Goal: Information Seeking & Learning: Learn about a topic

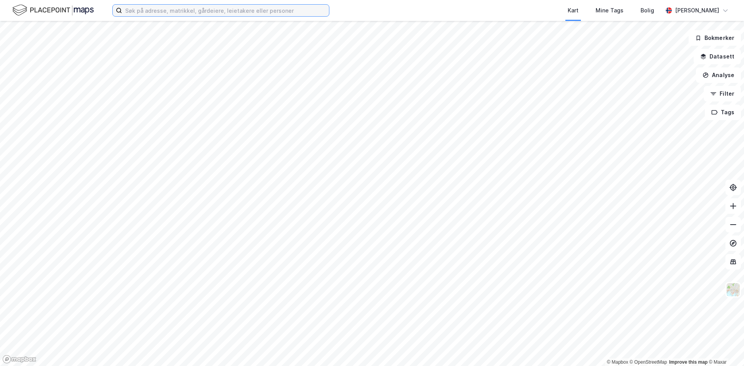
click at [167, 13] on input at bounding box center [225, 11] width 207 height 12
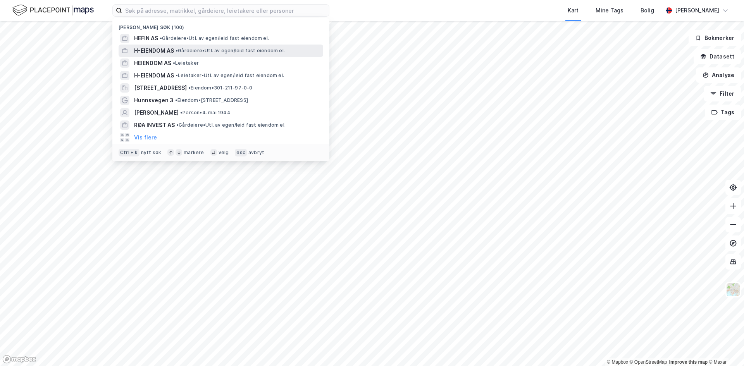
click at [174, 54] on span "H-EIENDOM AS" at bounding box center [154, 50] width 40 height 9
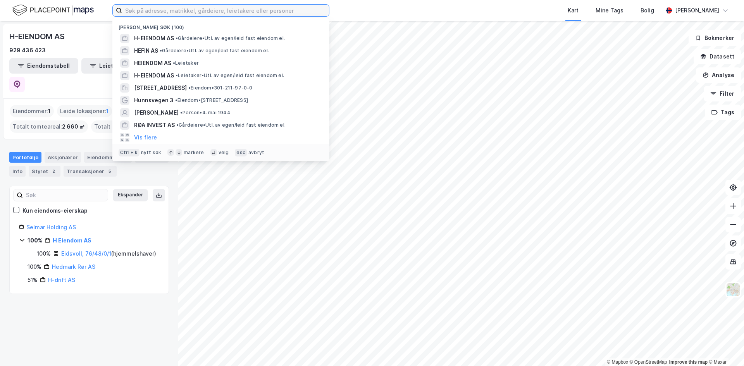
click at [192, 9] on input at bounding box center [225, 11] width 207 height 12
click at [185, 46] on div "HEFIN AS • [PERSON_NAME]. av egen/leid fast eiendom el." at bounding box center [228, 50] width 188 height 9
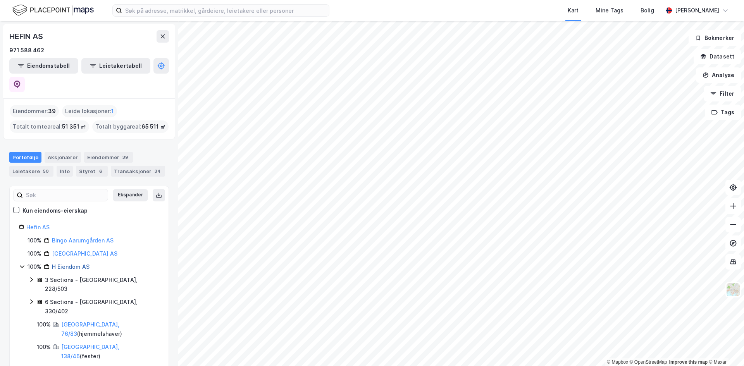
click at [64, 264] on link "H Eiendom AS" at bounding box center [71, 267] width 38 height 7
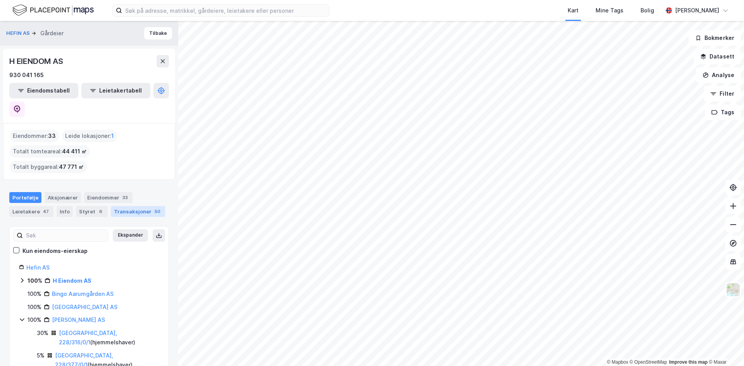
click at [121, 206] on div "Transaksjoner 50" at bounding box center [138, 211] width 54 height 11
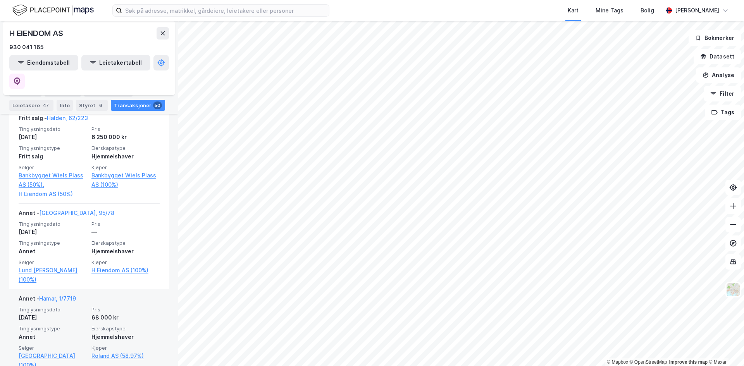
scroll to position [349, 0]
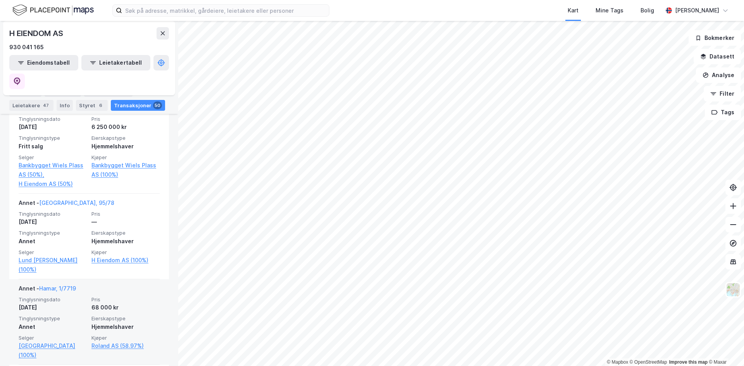
click at [100, 322] on div "Hjemmelshaver" at bounding box center [125, 326] width 68 height 9
click at [58, 322] on div "Annet" at bounding box center [53, 326] width 68 height 9
click at [63, 285] on link "Hamar, 1/7719" at bounding box center [57, 288] width 37 height 7
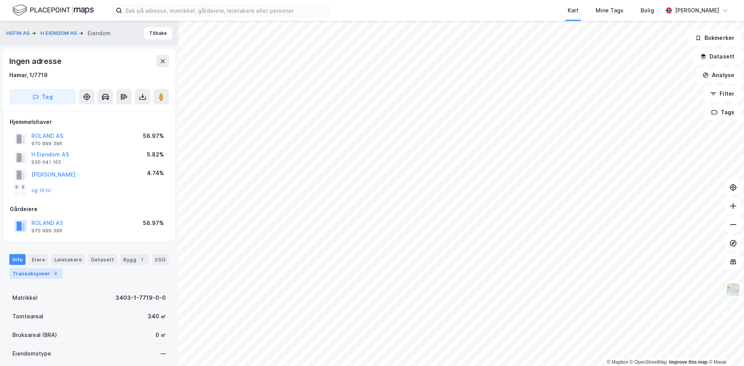
click at [56, 274] on div "3" at bounding box center [56, 274] width 8 height 8
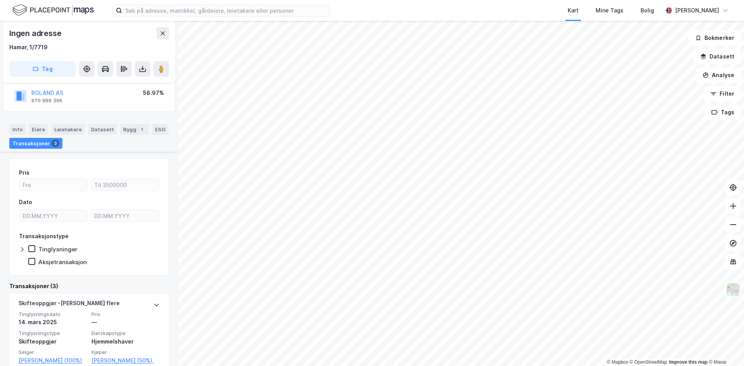
scroll to position [23, 0]
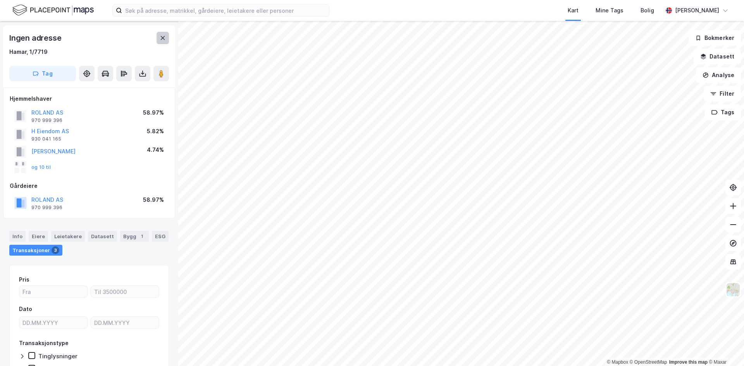
click at [162, 33] on button at bounding box center [163, 38] width 12 height 12
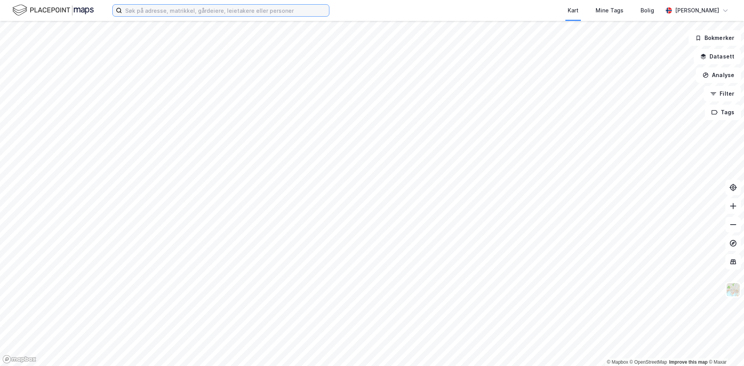
click at [202, 10] on input at bounding box center [225, 11] width 207 height 12
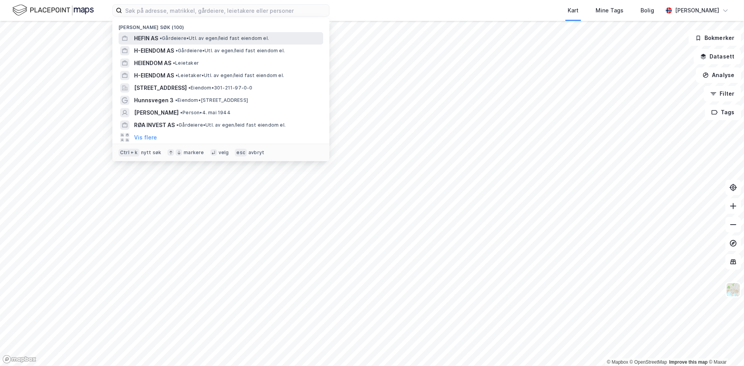
click at [153, 43] on div "HEFIN AS • [PERSON_NAME]. av egen/leid fast eiendom el." at bounding box center [221, 38] width 205 height 12
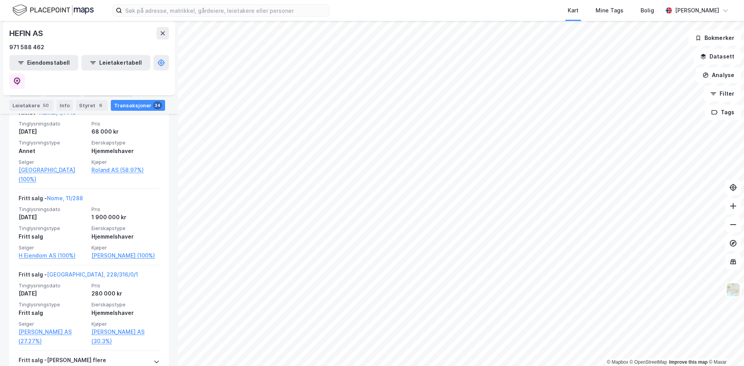
scroll to position [504, 0]
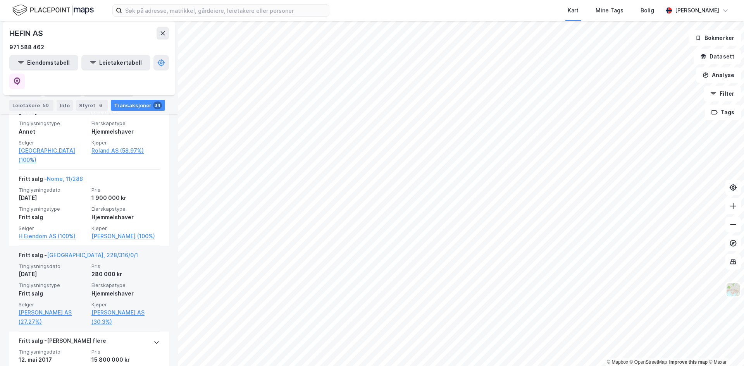
click at [79, 289] on div "Fritt salg" at bounding box center [53, 293] width 68 height 9
click at [74, 252] on link "[GEOGRAPHIC_DATA], 228/316/0/1" at bounding box center [92, 255] width 91 height 7
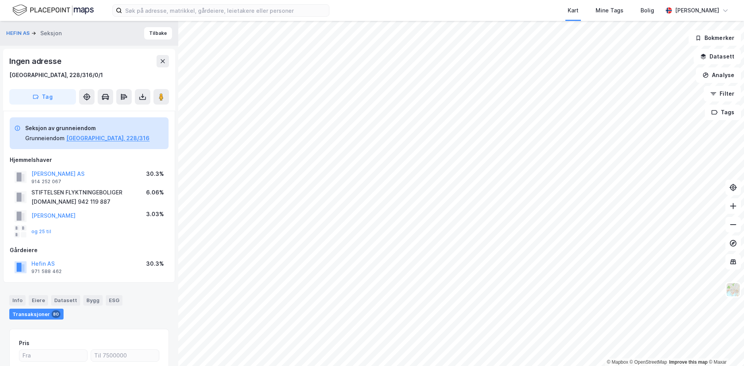
click at [150, 40] on div "HEFIN AS Seksjon Tilbake" at bounding box center [89, 33] width 178 height 25
click at [151, 37] on button "Tilbake" at bounding box center [158, 33] width 28 height 12
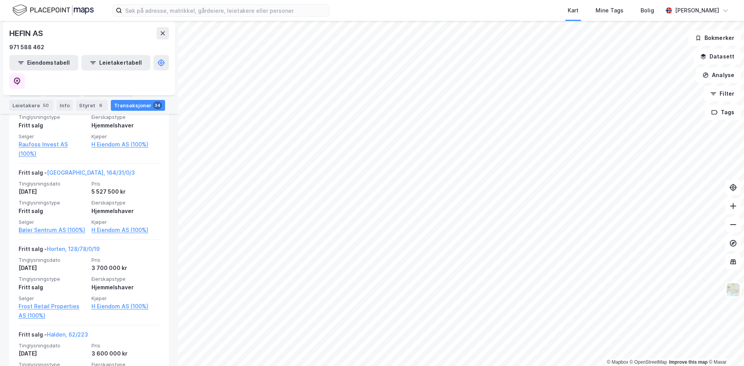
scroll to position [2756, 0]
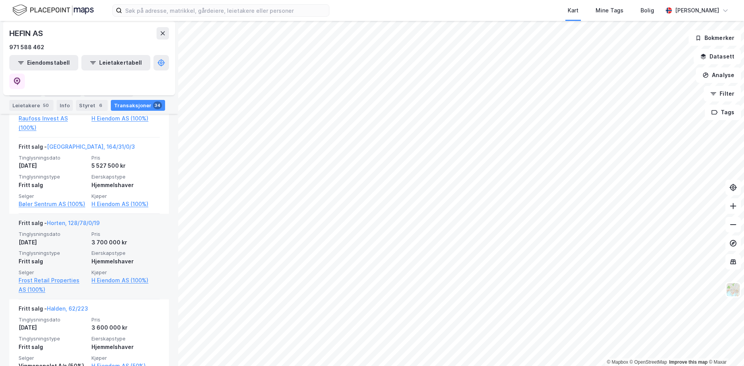
click at [131, 257] on div "Hjemmelshaver" at bounding box center [125, 261] width 68 height 9
click at [73, 220] on link "Horten, 128/78/0/19" at bounding box center [73, 223] width 53 height 7
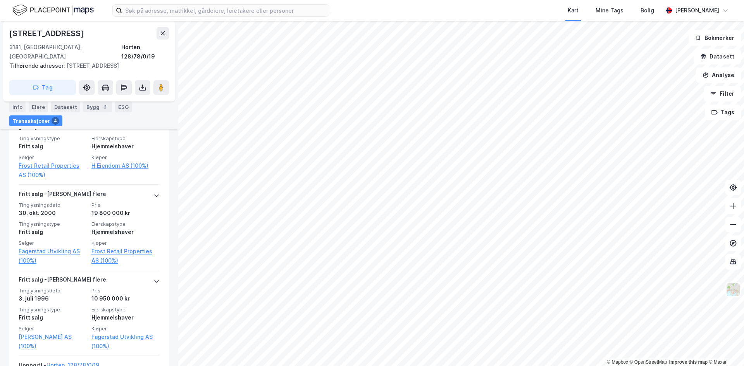
scroll to position [349, 0]
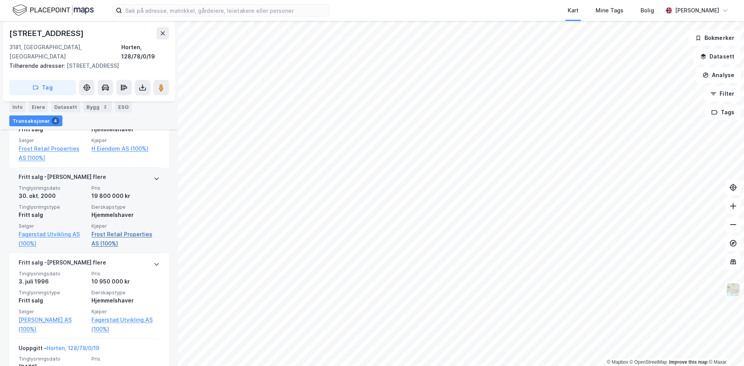
click at [92, 230] on link "Frost Retail Properties AS (100%)" at bounding box center [125, 239] width 68 height 19
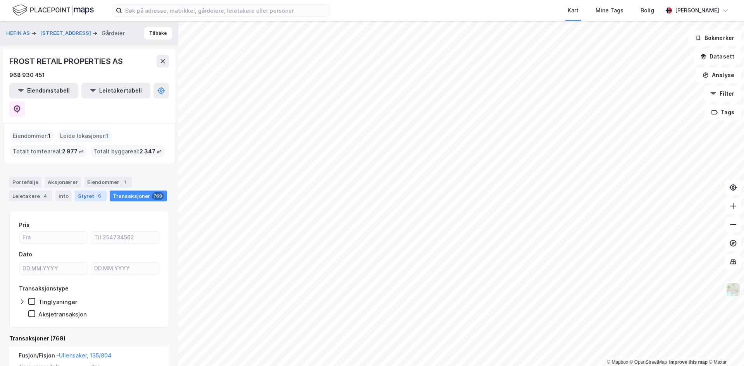
click at [79, 191] on div "Styret 6" at bounding box center [91, 196] width 32 height 11
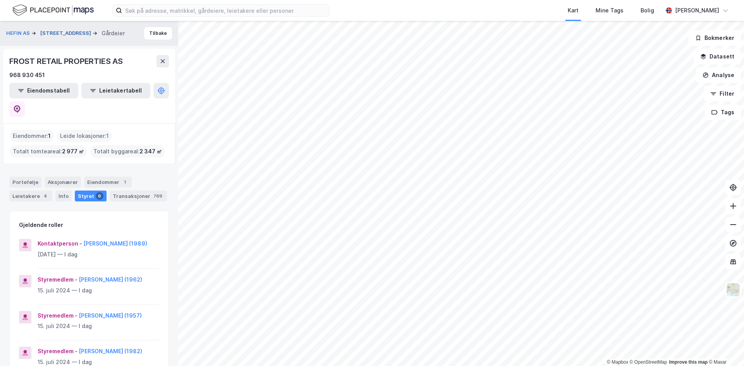
click at [54, 34] on button "[STREET_ADDRESS]" at bounding box center [66, 33] width 52 height 8
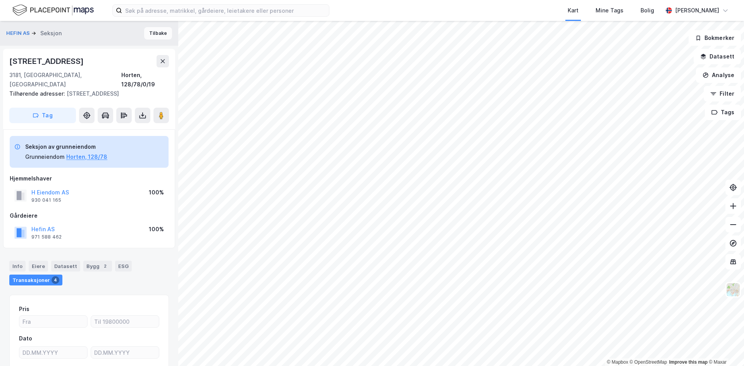
click at [148, 38] on button "Tilbake" at bounding box center [158, 33] width 28 height 12
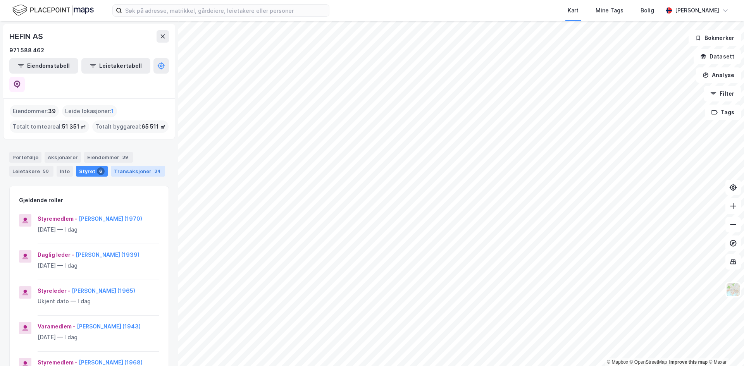
click at [134, 166] on div "Transaksjoner 34" at bounding box center [138, 171] width 54 height 11
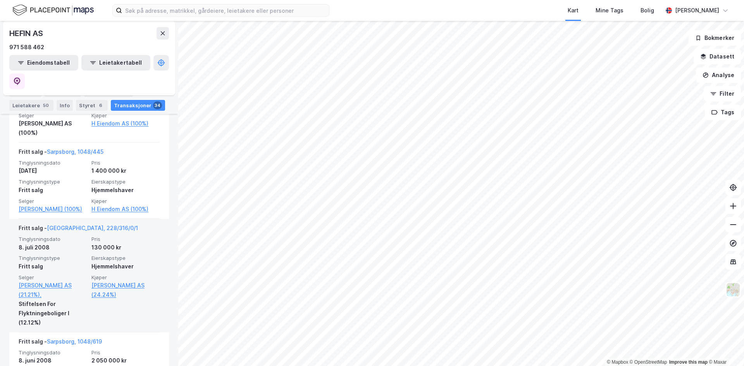
scroll to position [2213, 0]
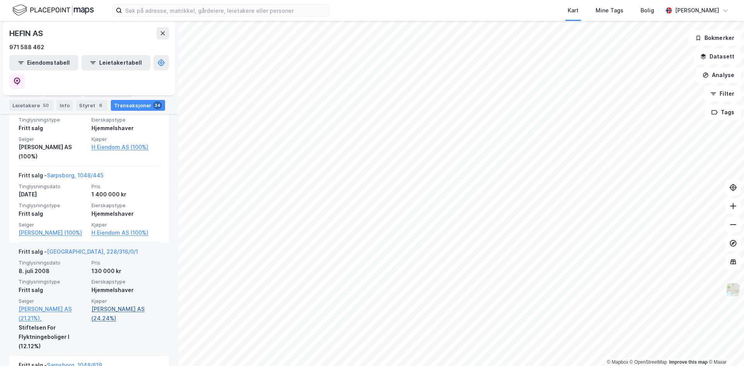
click at [124, 305] on link "[PERSON_NAME] AS (24.24%)" at bounding box center [125, 314] width 68 height 19
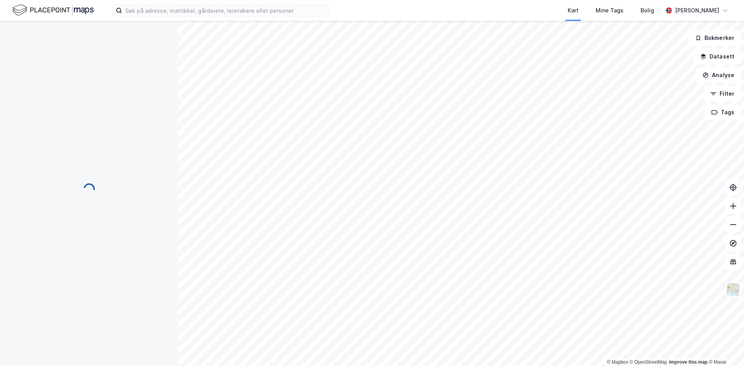
scroll to position [0, 0]
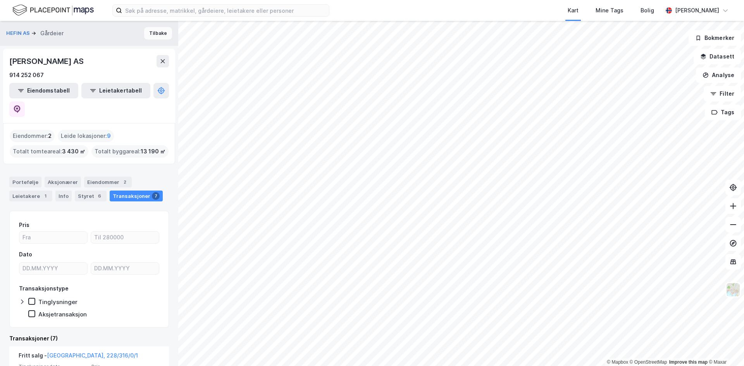
click at [149, 33] on button "Tilbake" at bounding box center [158, 33] width 28 height 12
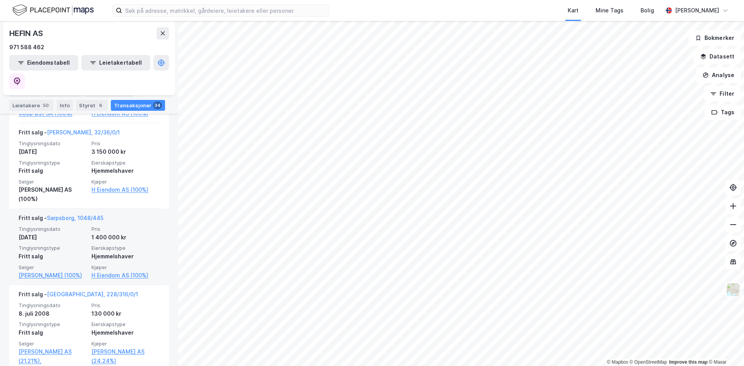
scroll to position [2132, 0]
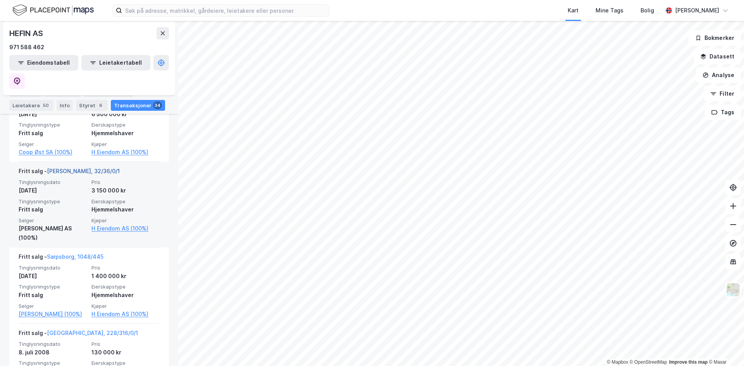
click at [78, 168] on link "[PERSON_NAME], 32/36/0/1" at bounding box center [83, 171] width 73 height 7
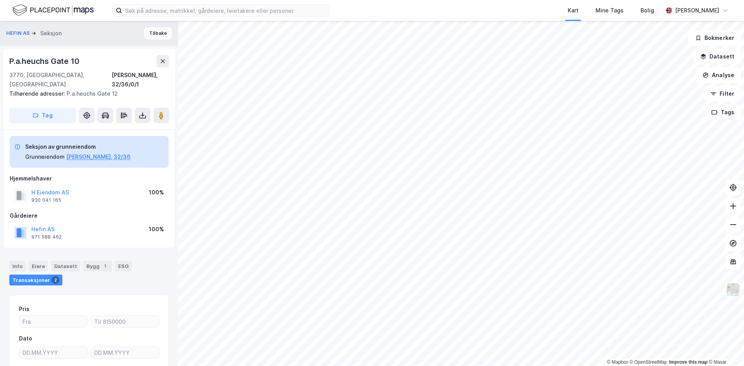
click at [154, 32] on button "Tilbake" at bounding box center [158, 33] width 28 height 12
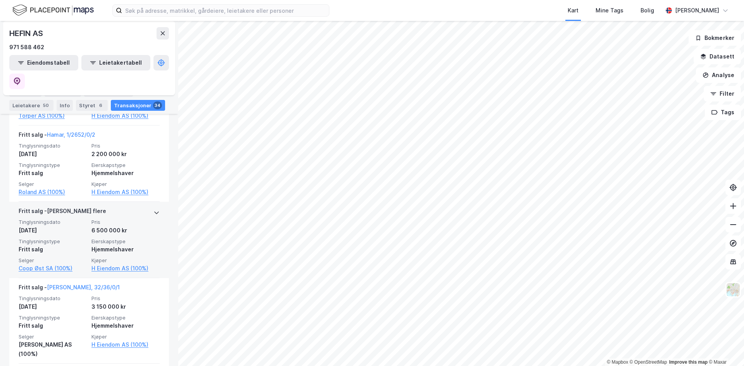
scroll to position [1938, 0]
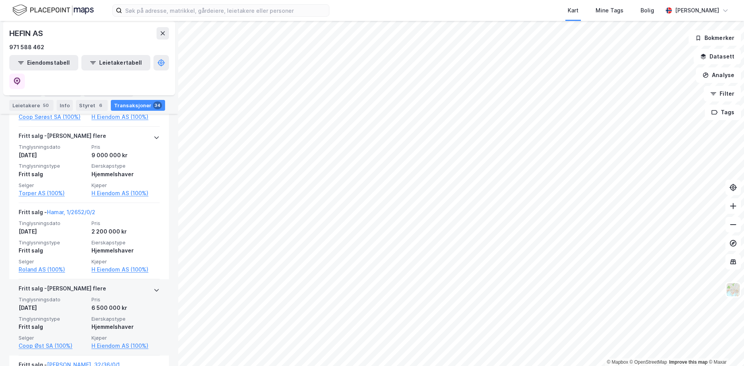
click at [141, 284] on div "[PERSON_NAME] flere" at bounding box center [89, 290] width 141 height 12
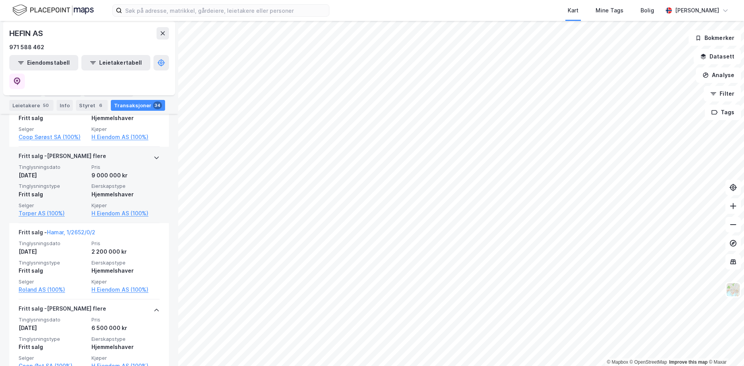
scroll to position [1899, 0]
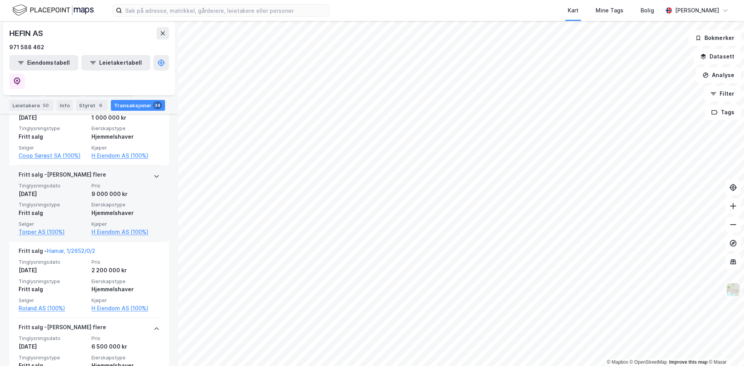
click at [153, 170] on div at bounding box center [156, 176] width 6 height 12
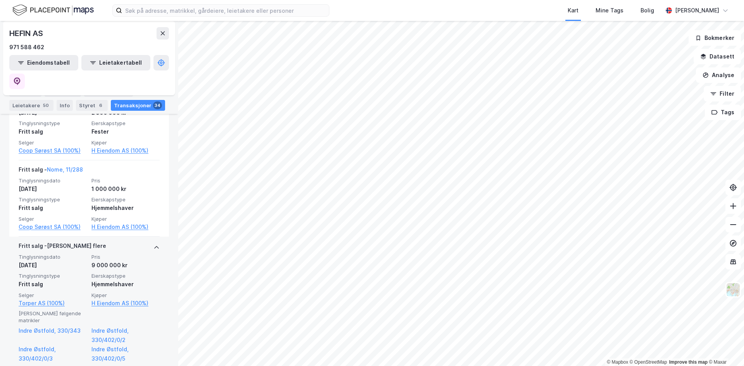
scroll to position [1822, 0]
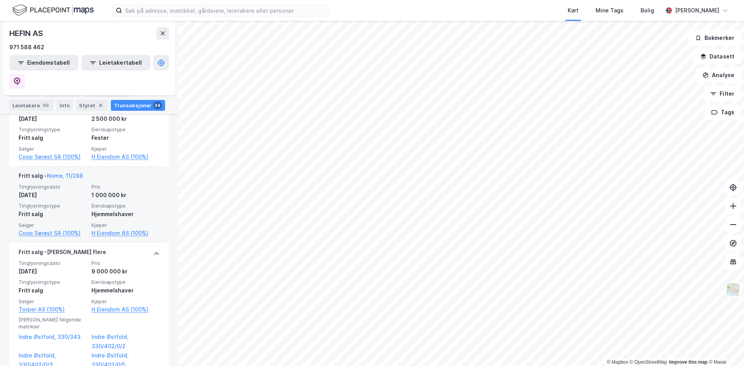
click at [113, 171] on div "Fritt salg - Nome, 11/288" at bounding box center [89, 177] width 141 height 12
click at [70, 172] on link "Nome, 11/288" at bounding box center [65, 175] width 36 height 7
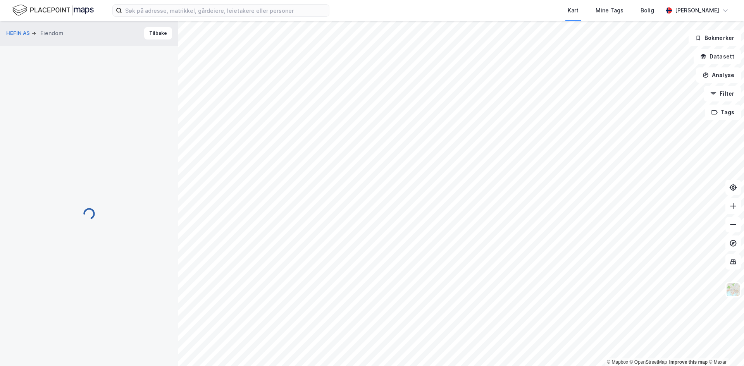
scroll to position [0, 0]
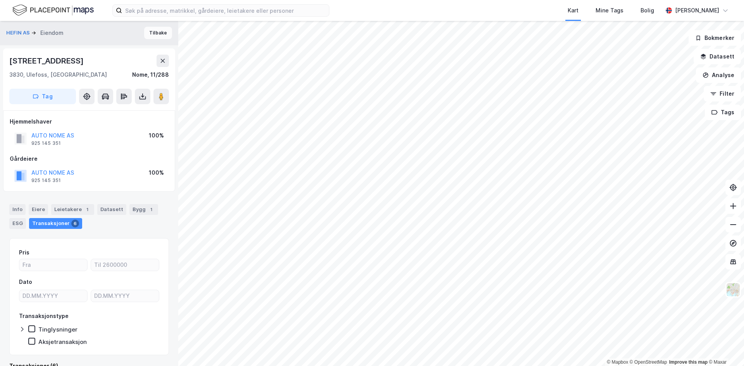
click at [147, 32] on button "Tilbake" at bounding box center [158, 33] width 28 height 12
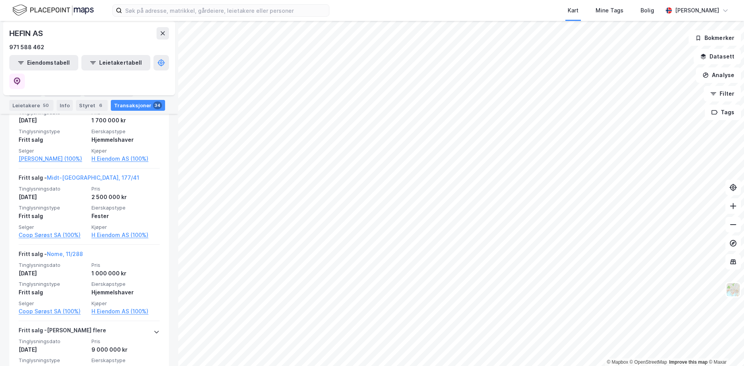
scroll to position [1744, 0]
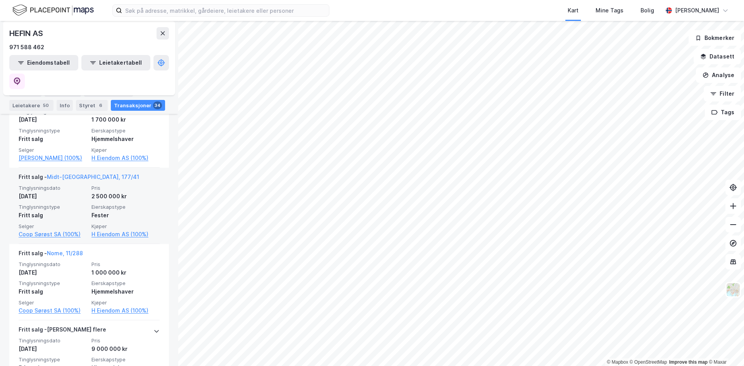
click at [143, 185] on span "Pris" at bounding box center [125, 188] width 68 height 7
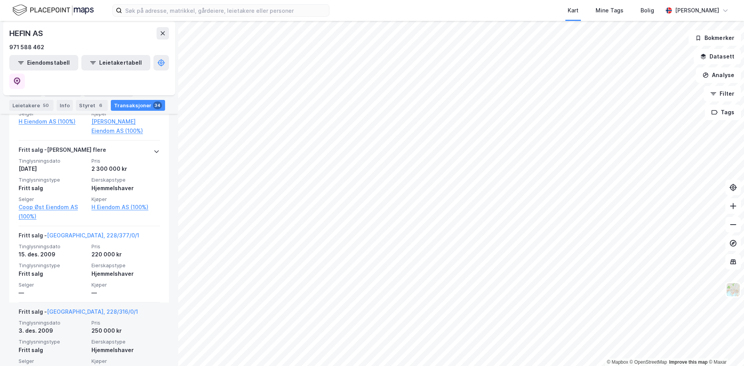
scroll to position [1434, 0]
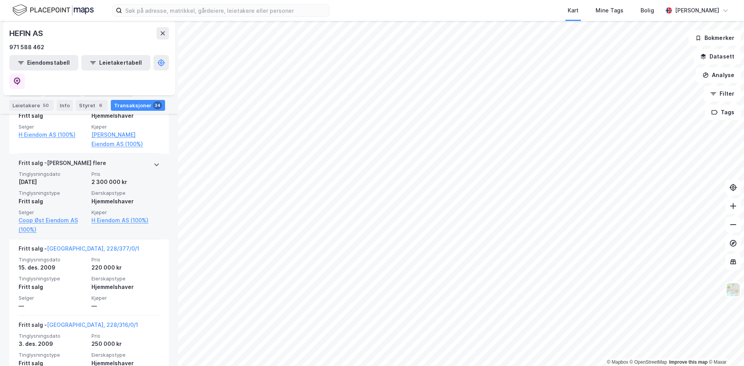
click at [79, 197] on div "Fritt salg" at bounding box center [53, 201] width 68 height 9
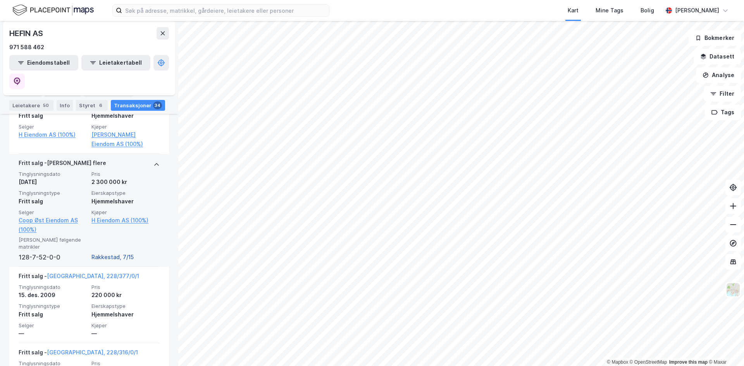
click at [113, 253] on link "Rakkestad, 7/15" at bounding box center [125, 257] width 68 height 9
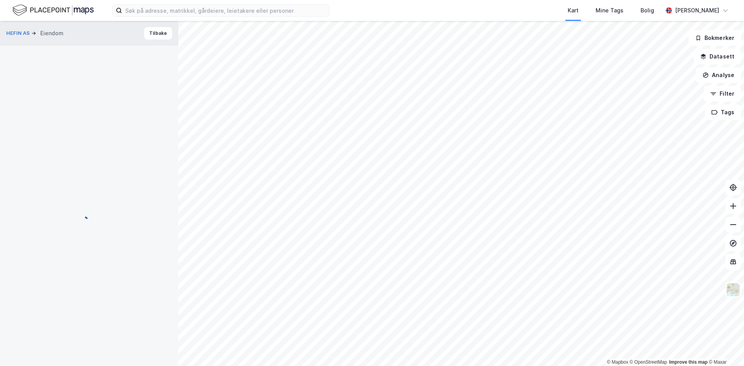
scroll to position [0, 0]
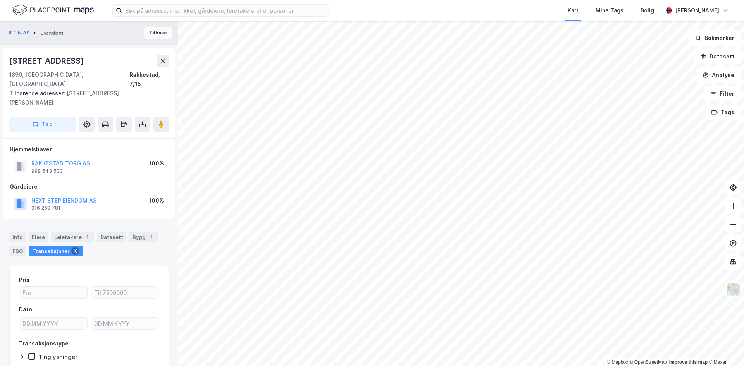
click at [145, 32] on button "Tilbake" at bounding box center [158, 33] width 28 height 12
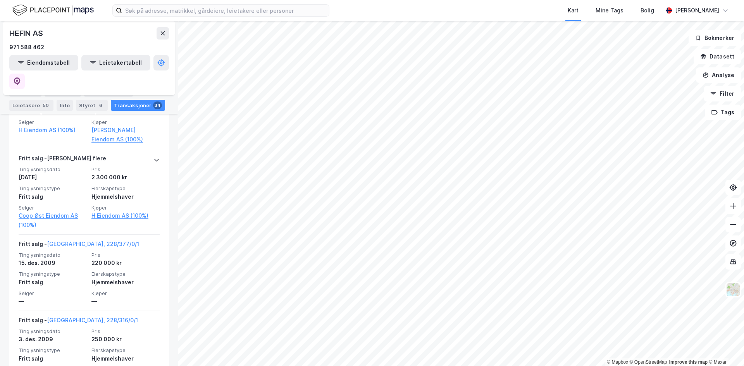
scroll to position [1434, 0]
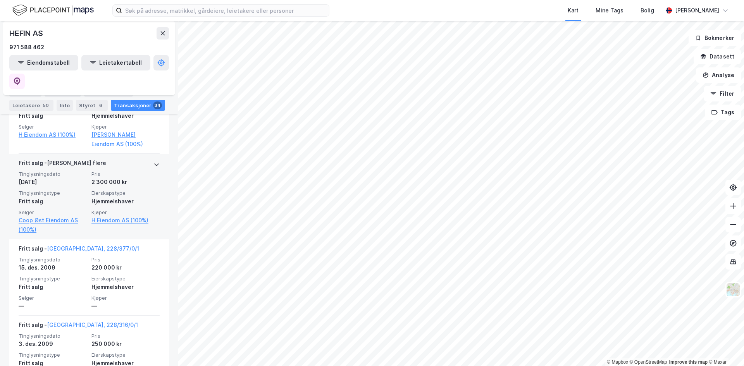
click at [76, 190] on span "Tinglysningstype" at bounding box center [53, 193] width 68 height 7
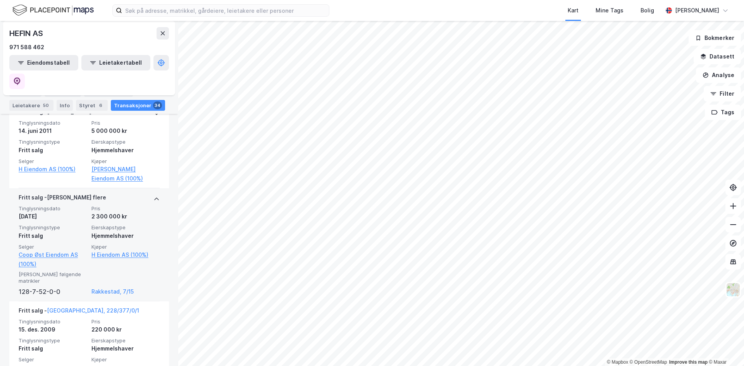
scroll to position [1356, 0]
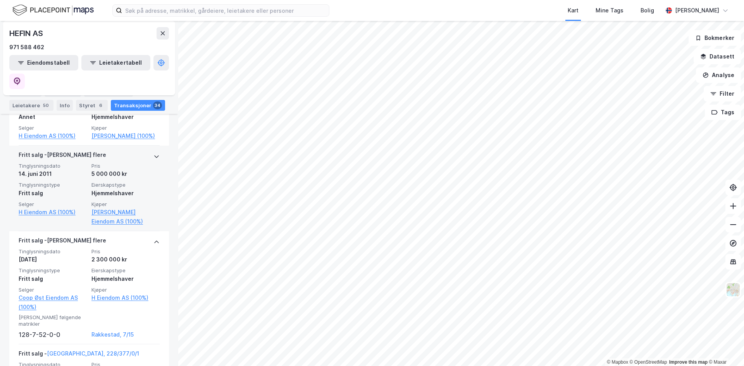
click at [76, 189] on div "Fritt salg" at bounding box center [53, 193] width 68 height 9
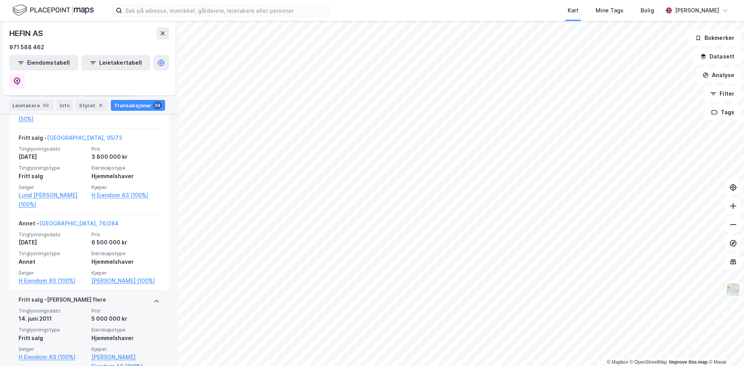
scroll to position [1201, 0]
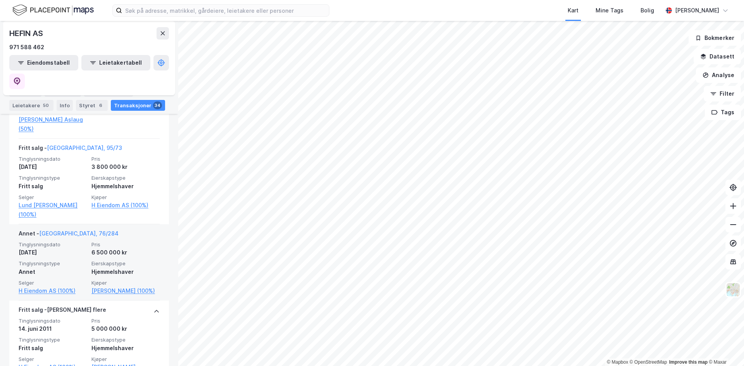
click at [70, 241] on div "Tinglysningsdato [DATE] Pris 6 500 000 kr Tinglysningstype Annet Eierskapstype …" at bounding box center [89, 268] width 141 height 54
click at [68, 229] on div "Annet - [GEOGRAPHIC_DATA], 76/284" at bounding box center [69, 235] width 100 height 12
click at [70, 229] on div "Annet - [GEOGRAPHIC_DATA], 76/284" at bounding box center [69, 235] width 100 height 12
click at [62, 230] on link "[GEOGRAPHIC_DATA], 76/284" at bounding box center [78, 233] width 79 height 7
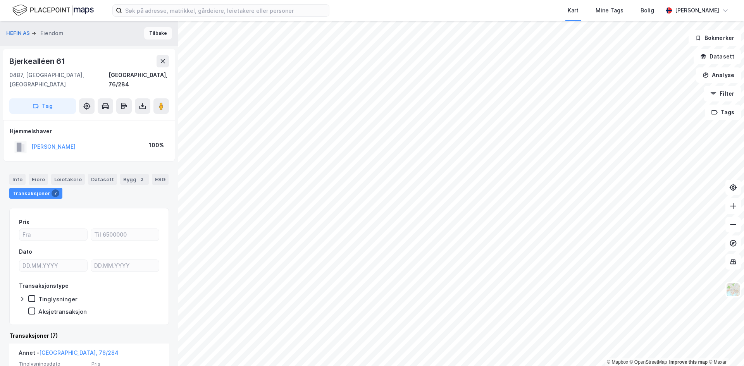
click at [158, 36] on button "Tilbake" at bounding box center [158, 33] width 28 height 12
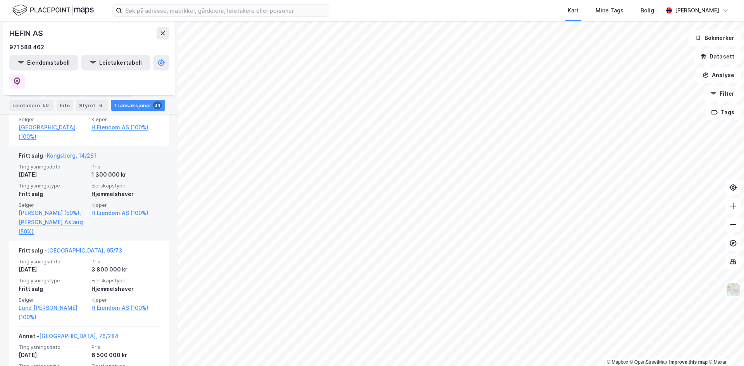
scroll to position [1085, 0]
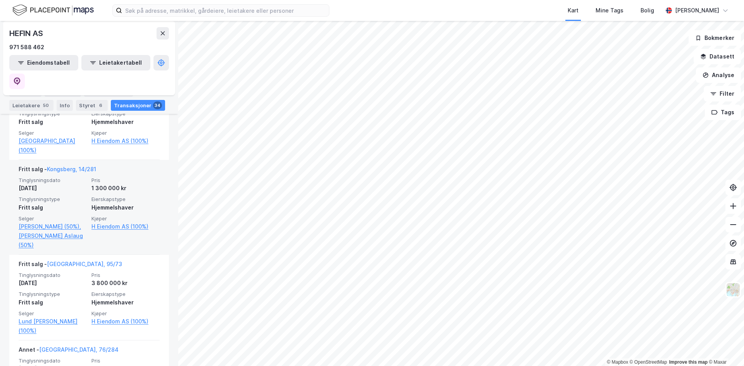
click at [103, 184] on div "1 300 000 kr" at bounding box center [125, 188] width 68 height 9
click at [69, 166] on link "Kongsberg, 14/281" at bounding box center [71, 169] width 49 height 7
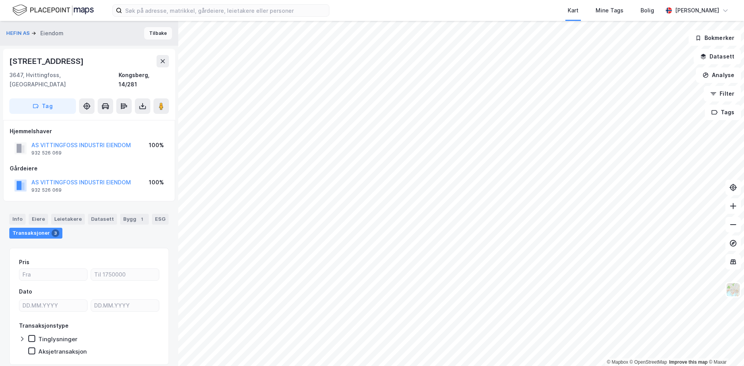
click at [155, 30] on button "Tilbake" at bounding box center [158, 33] width 28 height 12
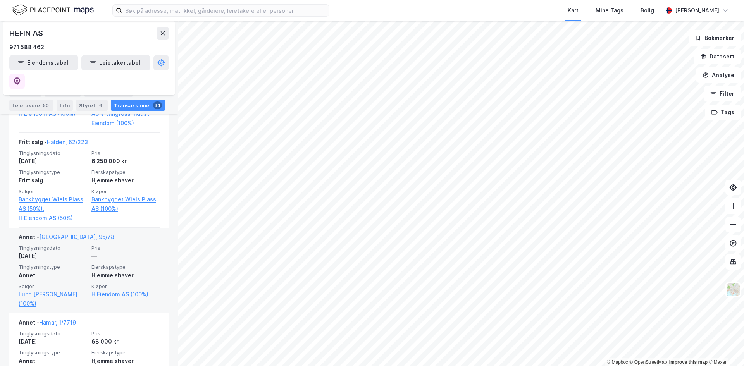
scroll to position [271, 0]
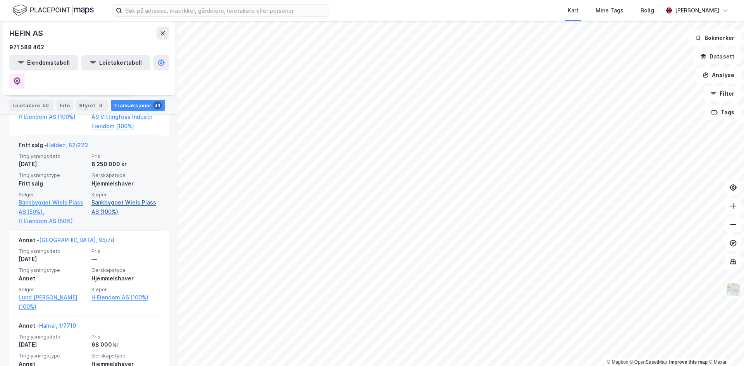
click at [112, 198] on link "Bankbygget Wiels Plass AS (100%)" at bounding box center [125, 207] width 68 height 19
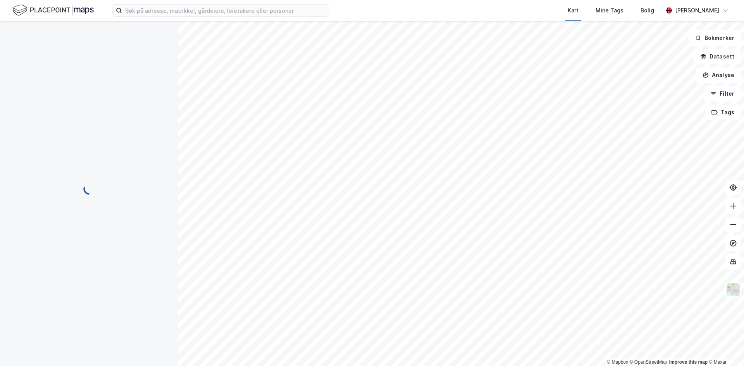
scroll to position [0, 0]
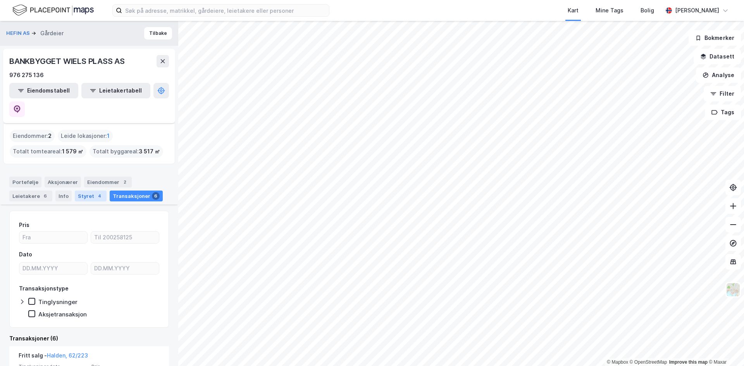
click at [85, 191] on div "Styret 4" at bounding box center [91, 196] width 32 height 11
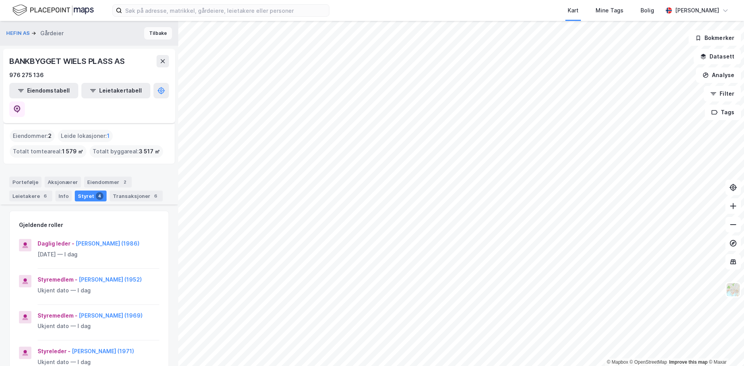
click at [159, 39] on button "Tilbake" at bounding box center [158, 33] width 28 height 12
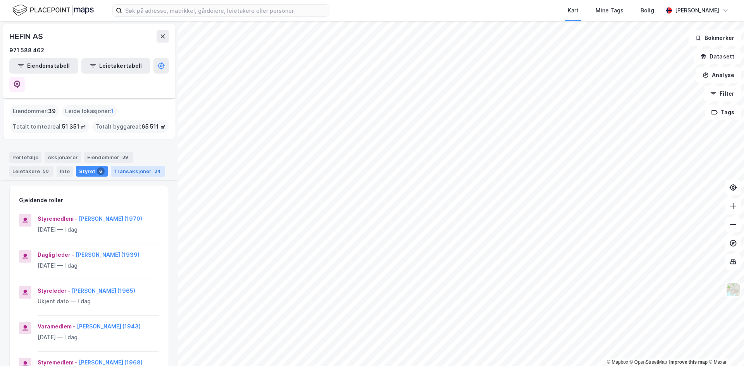
click at [117, 166] on div "Transaksjoner 34" at bounding box center [138, 171] width 54 height 11
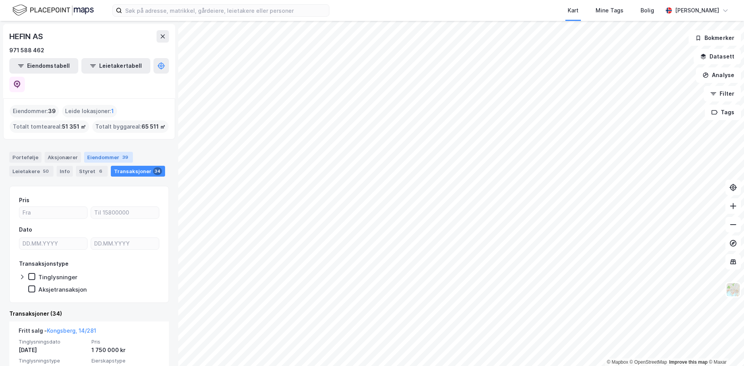
click at [99, 152] on div "Eiendommer 39" at bounding box center [108, 157] width 49 height 11
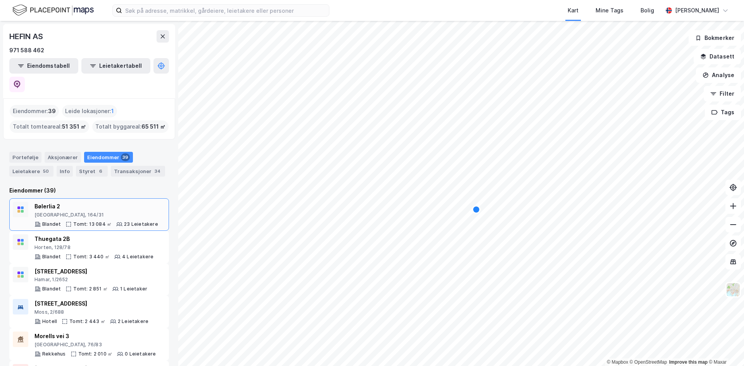
click at [85, 212] on div "[GEOGRAPHIC_DATA], 164/31" at bounding box center [96, 215] width 124 height 6
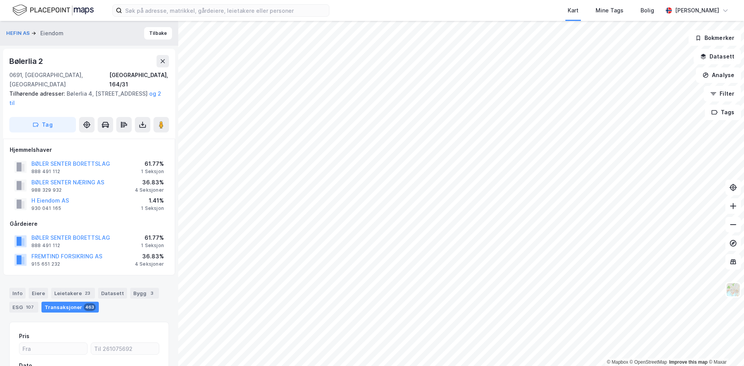
scroll to position [0, 0]
click at [0, 0] on button "H Eiendom AS" at bounding box center [0, 0] width 0 height 0
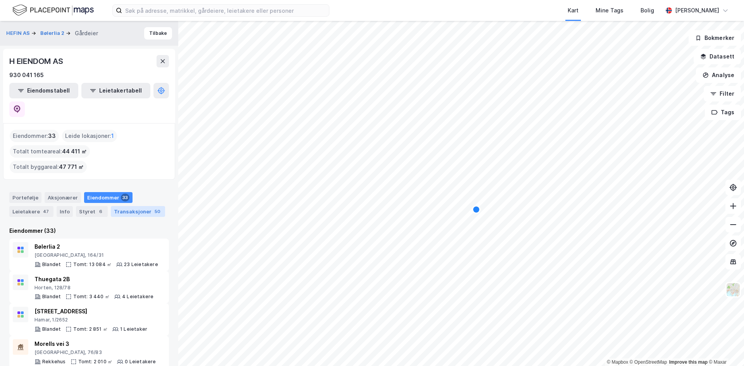
click at [153, 208] on div "50" at bounding box center [157, 212] width 9 height 8
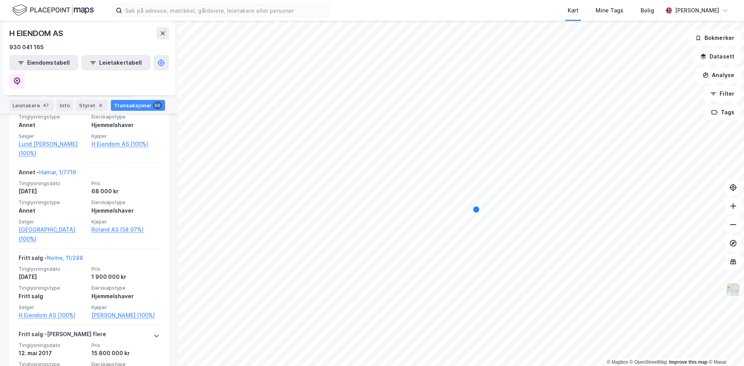
scroll to position [581, 0]
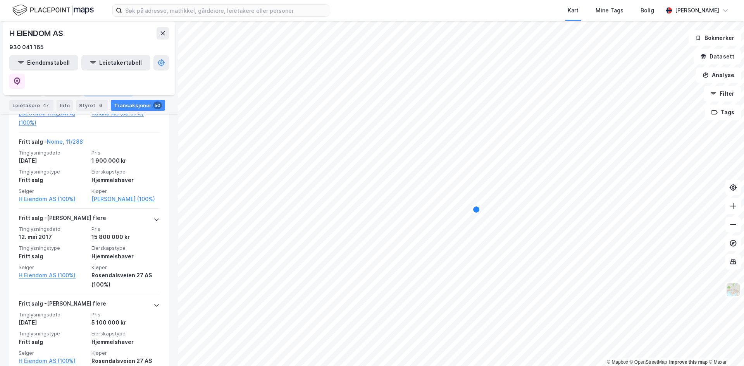
click at [114, 94] on div "Eiendommer 33" at bounding box center [108, 91] width 48 height 11
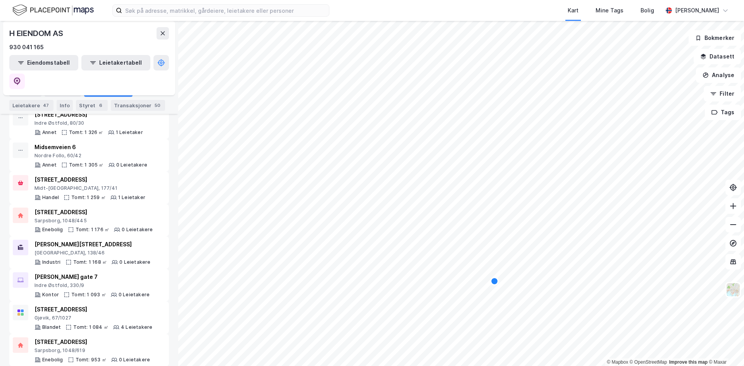
scroll to position [388, 0]
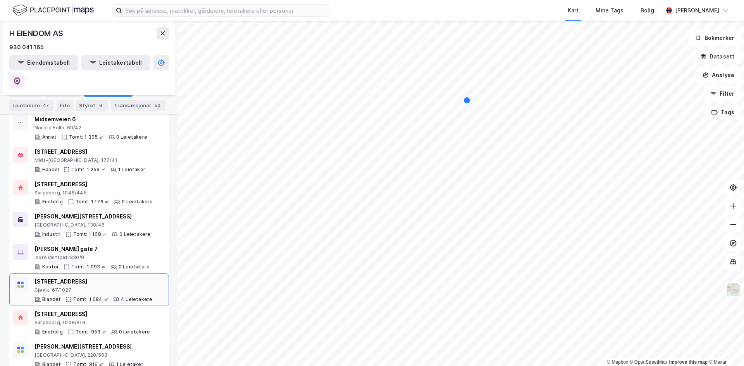
click at [89, 277] on div "[STREET_ADDRESS]" at bounding box center [93, 281] width 118 height 9
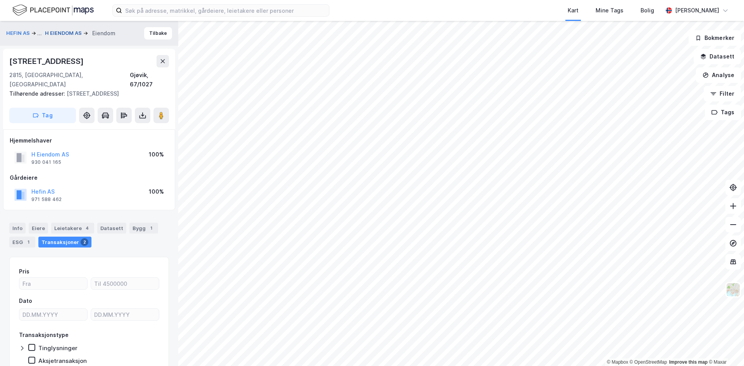
click at [70, 33] on button "H EIENDOM AS" at bounding box center [64, 33] width 38 height 8
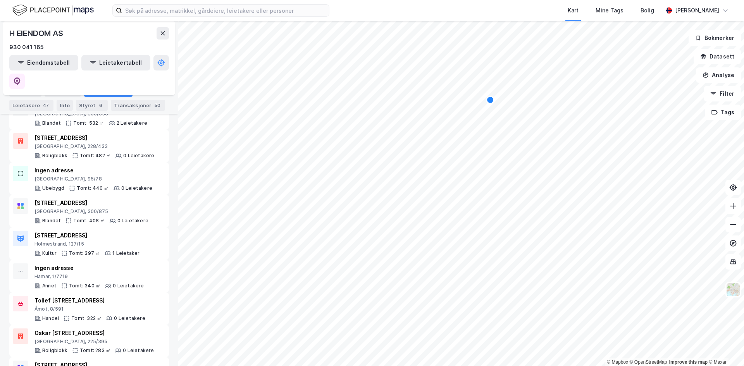
scroll to position [891, 0]
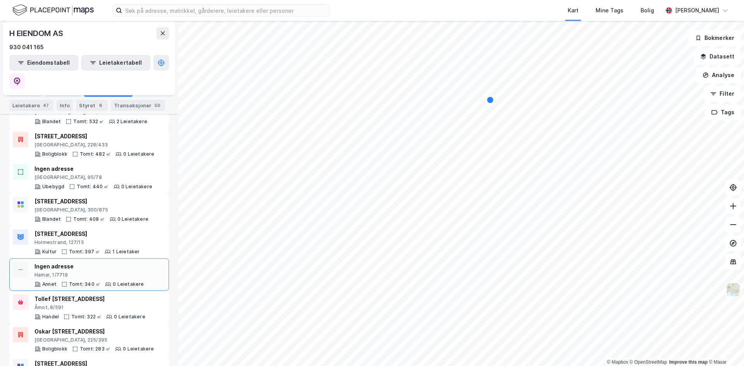
click at [108, 272] on div "Hamar, 1/7719" at bounding box center [89, 275] width 110 height 6
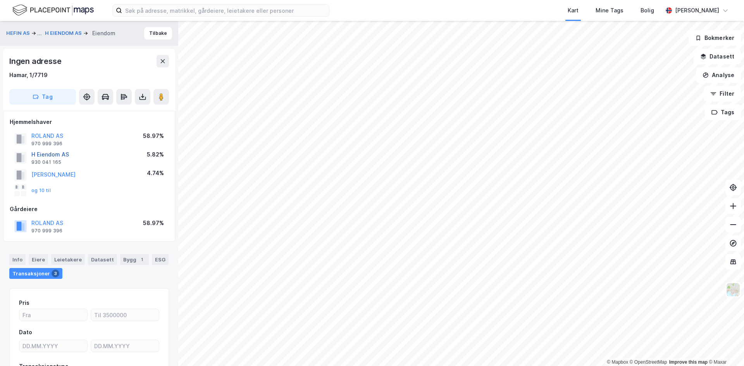
click at [0, 0] on button "H Eiendom AS" at bounding box center [0, 0] width 0 height 0
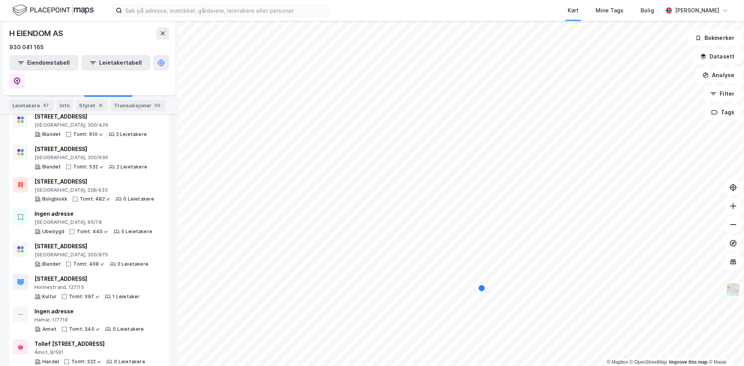
scroll to position [853, 0]
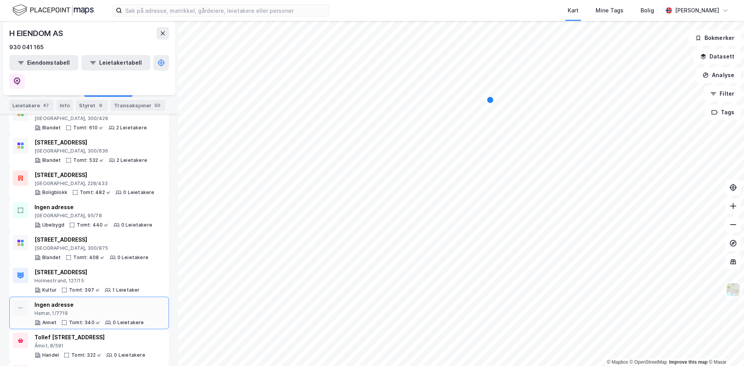
click at [80, 300] on div "Ingen adresse" at bounding box center [89, 304] width 110 height 9
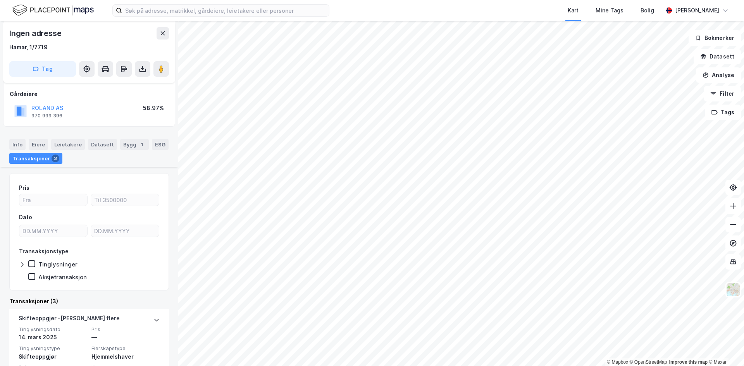
scroll to position [184, 0]
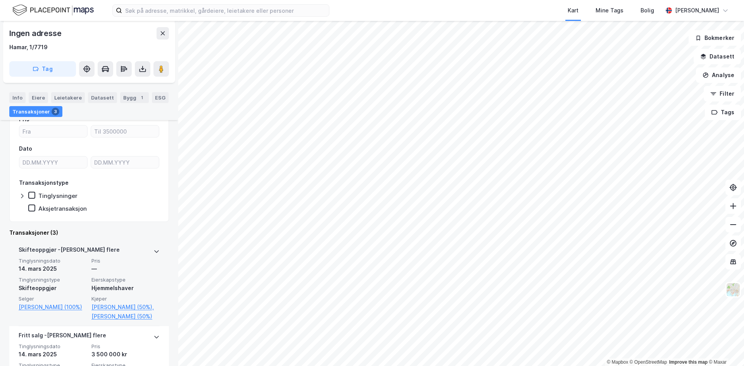
click at [153, 255] on div at bounding box center [156, 251] width 6 height 12
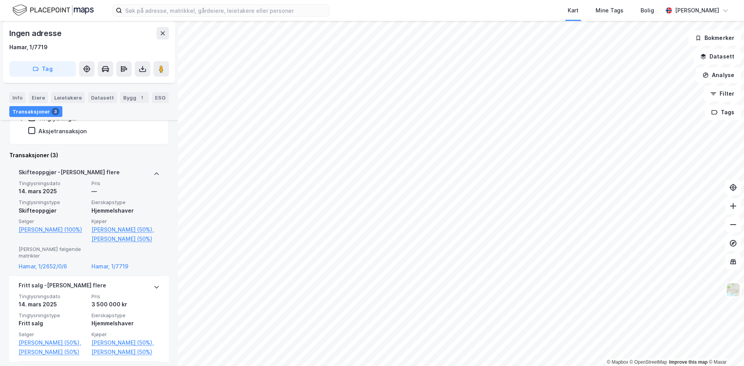
scroll to position [300, 0]
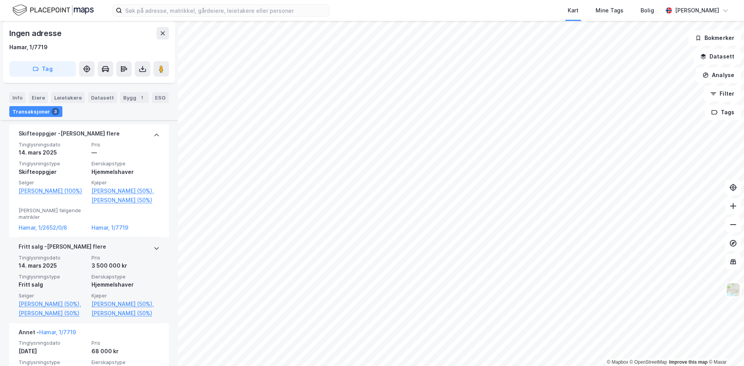
click at [145, 264] on div "Tinglysningsdato [DATE] Pris 3 500 000 kr Tinglysningstype Fritt salg Eierskaps…" at bounding box center [89, 287] width 141 height 64
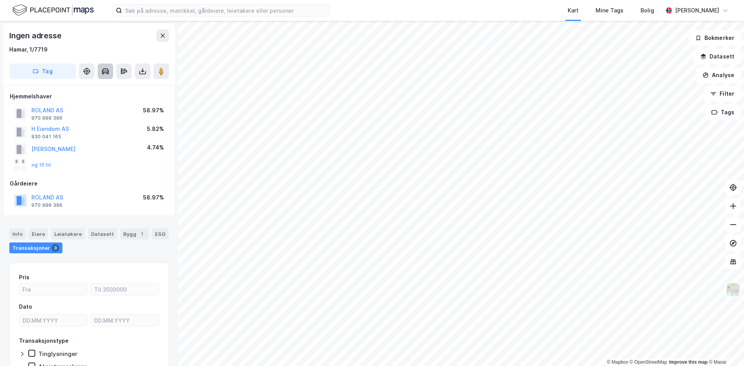
scroll to position [0, 0]
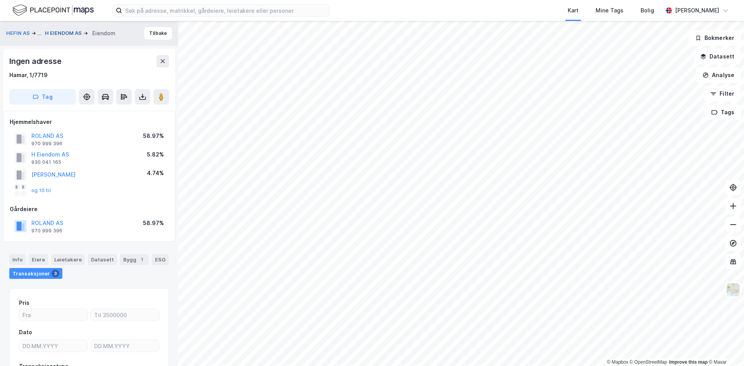
click at [61, 32] on button "H EIENDOM AS" at bounding box center [64, 33] width 38 height 8
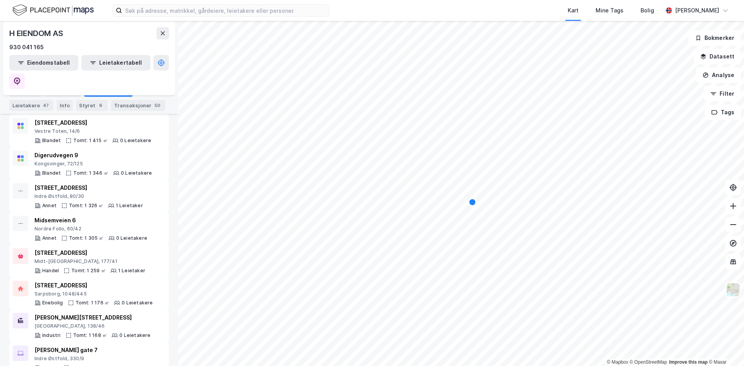
scroll to position [310, 0]
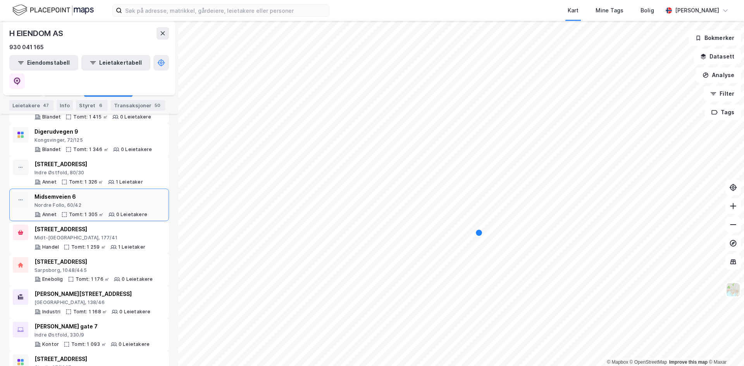
click at [77, 192] on div "Midsemveien 6" at bounding box center [90, 196] width 113 height 9
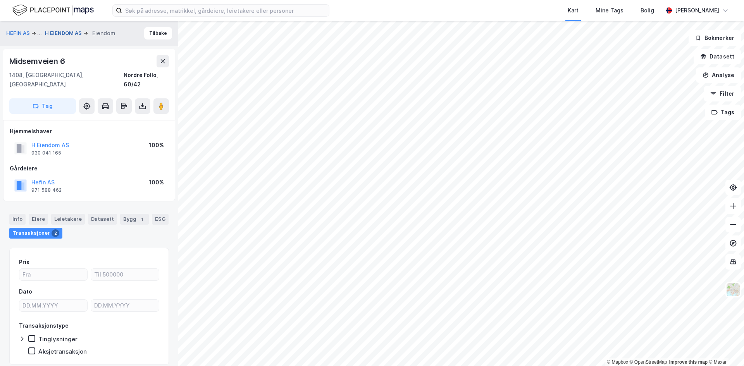
click at [65, 31] on button "H EIENDOM AS" at bounding box center [64, 33] width 38 height 8
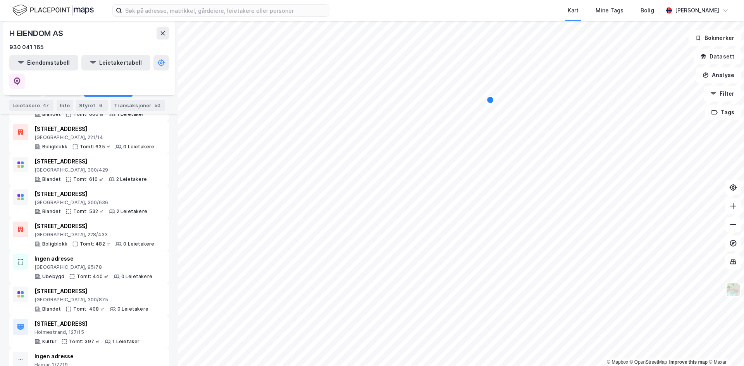
scroll to position [814, 0]
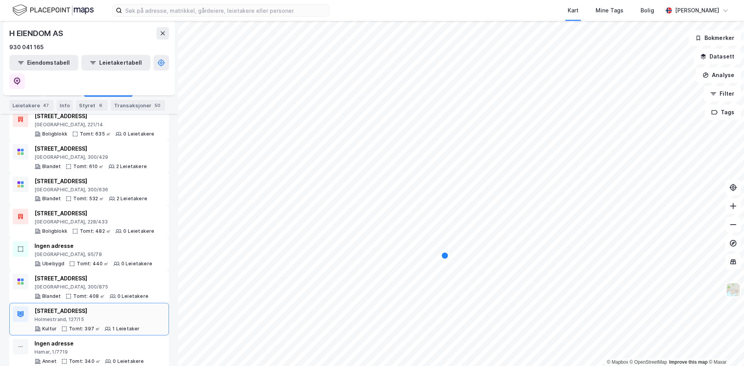
click at [117, 307] on div "[STREET_ADDRESS]" at bounding box center [86, 311] width 105 height 9
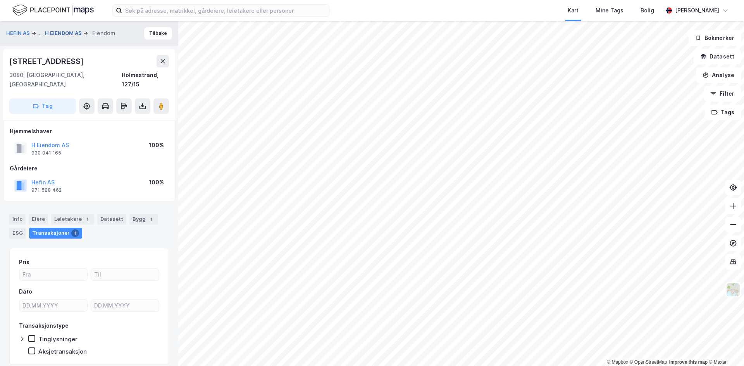
click at [67, 30] on button "H EIENDOM AS" at bounding box center [64, 33] width 38 height 8
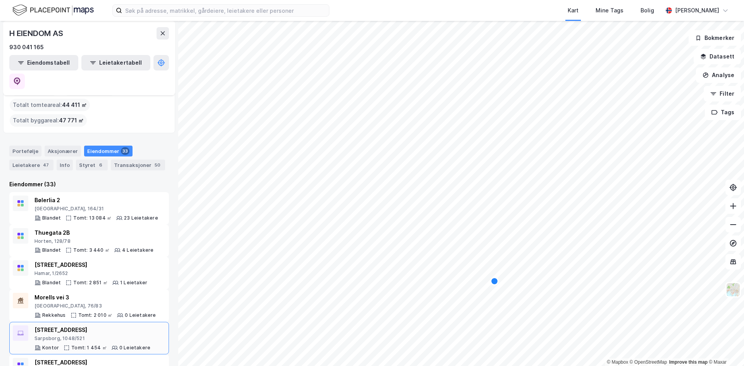
scroll to position [116, 0]
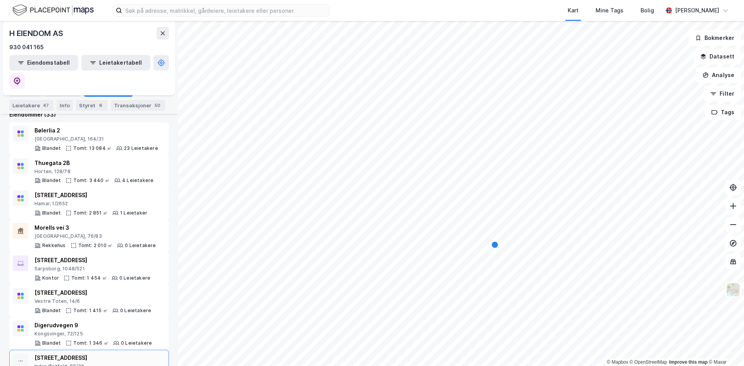
click at [94, 364] on div "Indre Østfold, 80/30" at bounding box center [88, 367] width 109 height 6
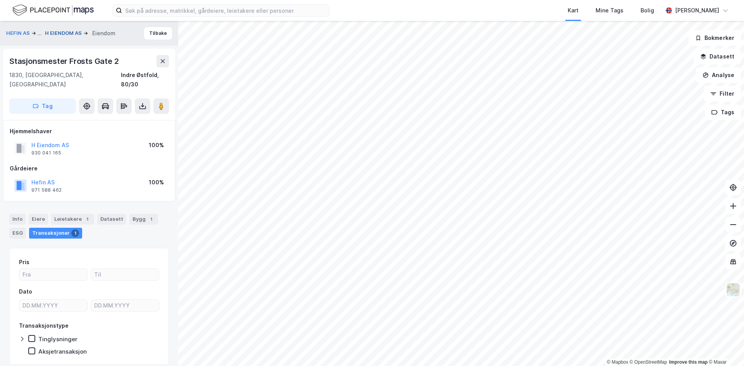
click at [72, 35] on button "H EIENDOM AS" at bounding box center [64, 33] width 38 height 8
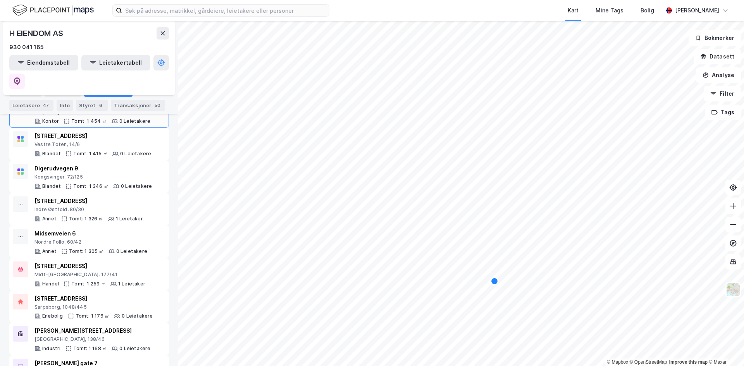
scroll to position [310, 0]
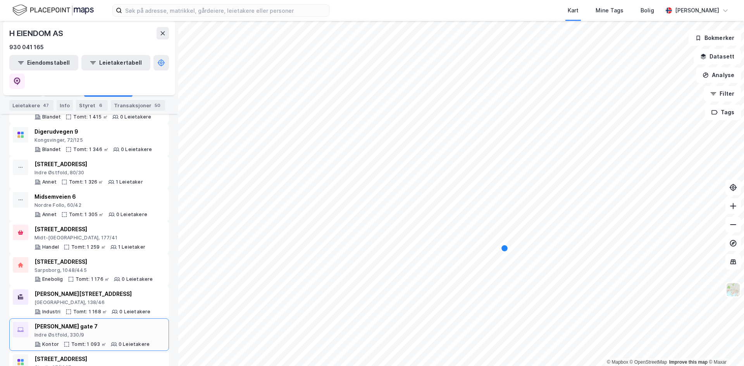
click at [109, 332] on div "Indre Østfold, 330/9" at bounding box center [91, 335] width 115 height 6
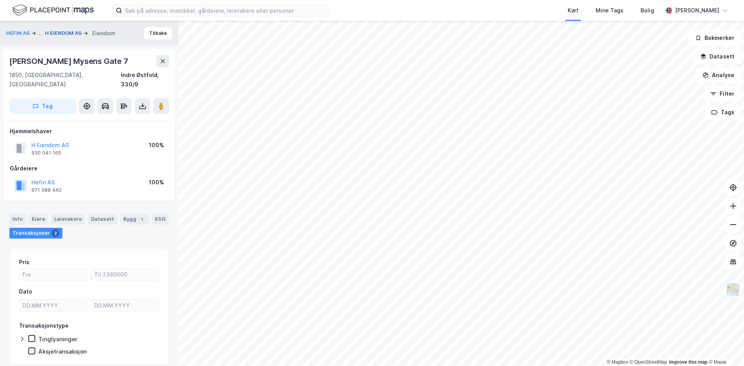
click at [60, 30] on button "H EIENDOM AS" at bounding box center [64, 33] width 38 height 8
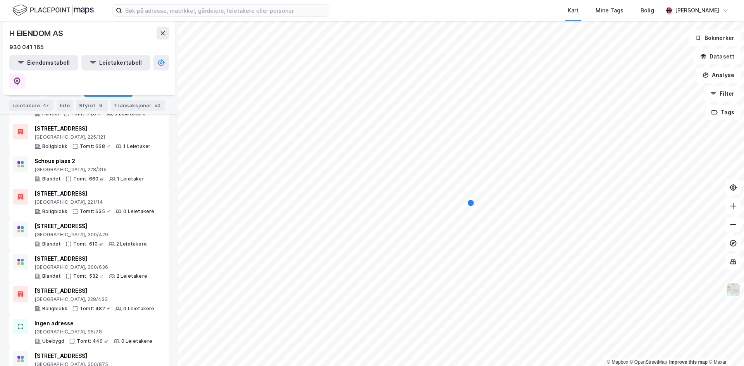
scroll to position [775, 0]
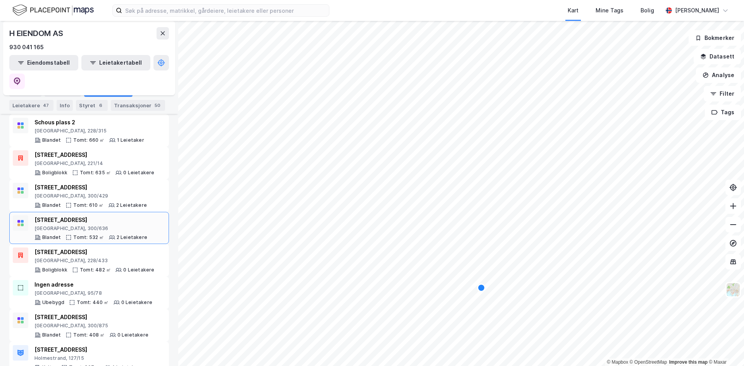
click at [100, 215] on div "[STREET_ADDRESS]" at bounding box center [90, 219] width 113 height 9
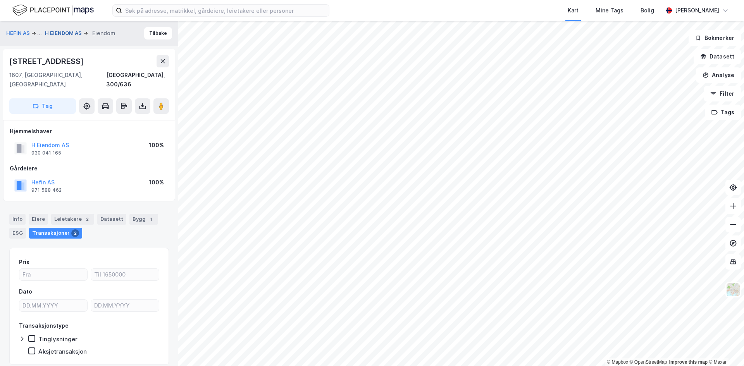
click at [64, 34] on button "H EIENDOM AS" at bounding box center [64, 33] width 38 height 8
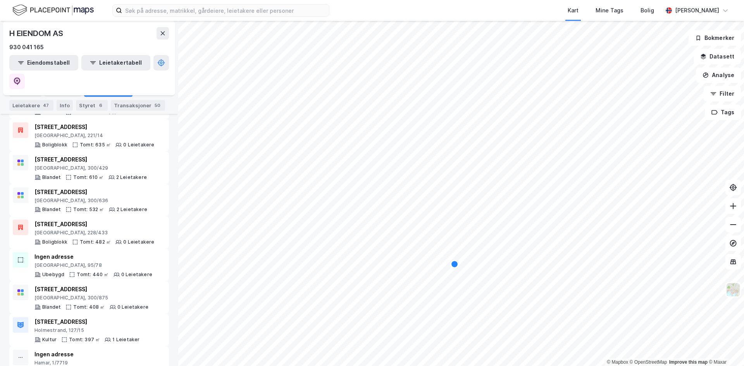
scroll to position [814, 0]
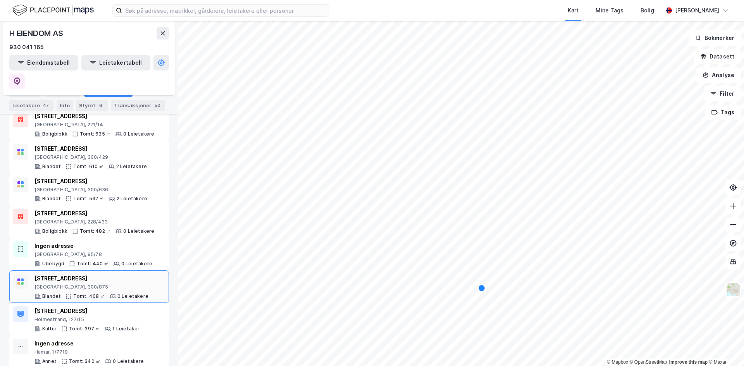
click at [56, 284] on div "[GEOGRAPHIC_DATA], 300/875" at bounding box center [91, 287] width 114 height 6
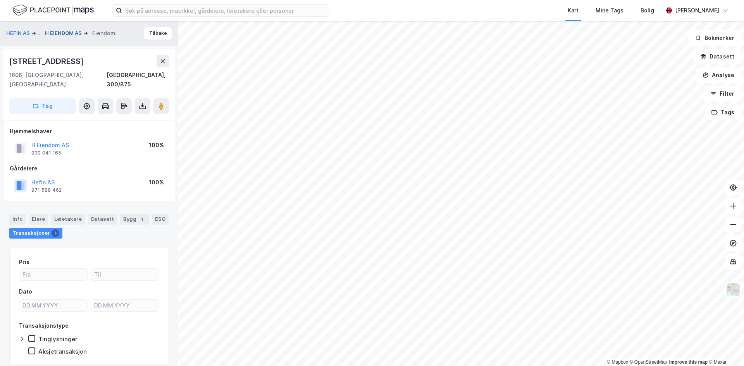
click at [52, 35] on button "H EIENDOM AS" at bounding box center [64, 33] width 38 height 8
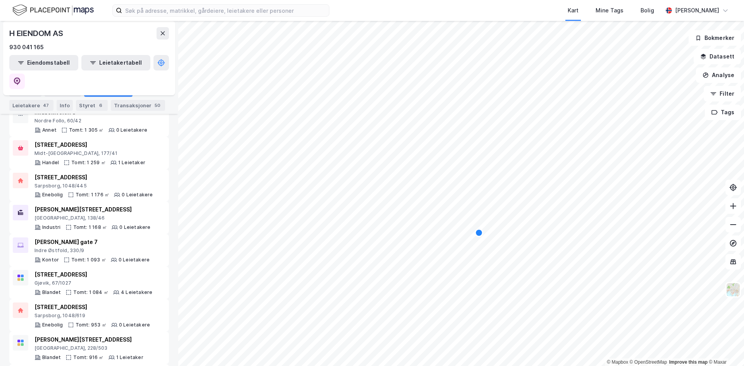
scroll to position [426, 0]
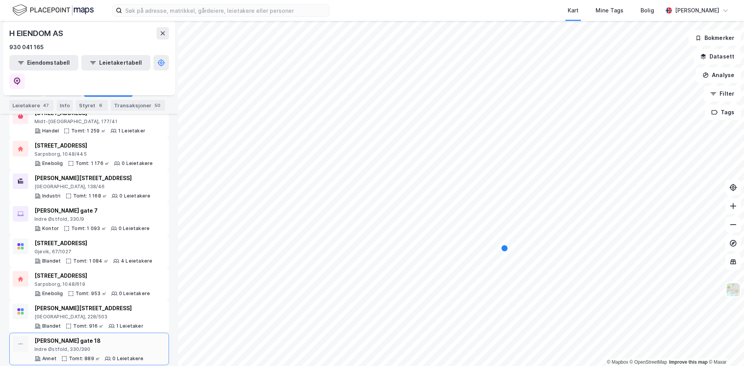
click at [76, 346] on div "Indre Østfold, 330/390" at bounding box center [88, 349] width 109 height 6
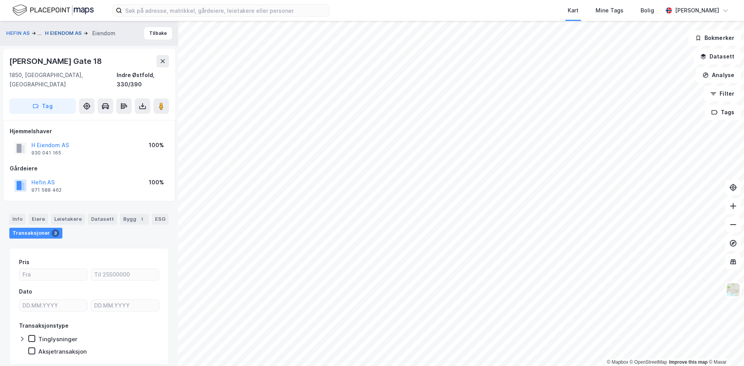
click at [76, 34] on button "H EIENDOM AS" at bounding box center [64, 33] width 38 height 8
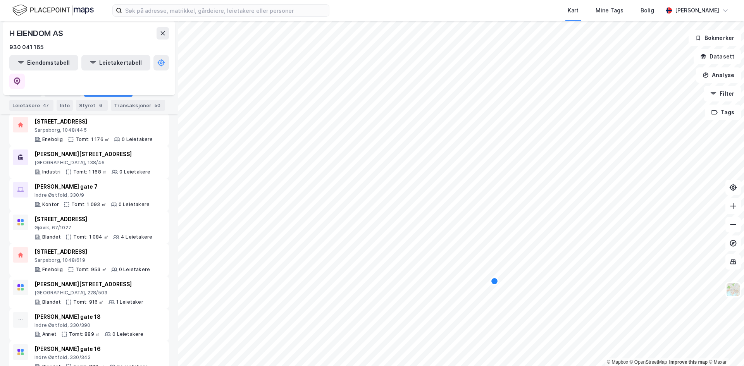
scroll to position [465, 0]
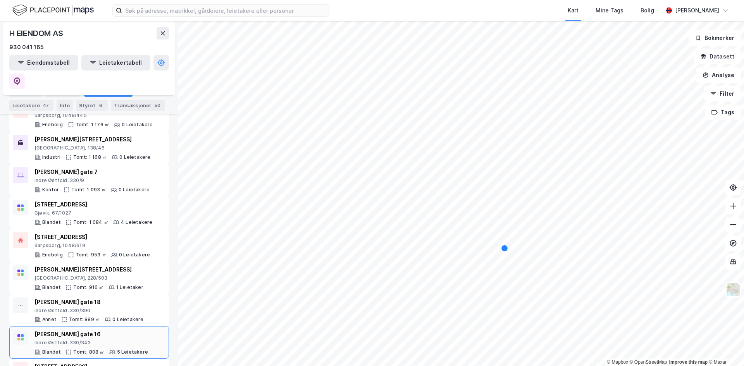
click at [108, 330] on div "[PERSON_NAME] gate 16" at bounding box center [91, 334] width 114 height 9
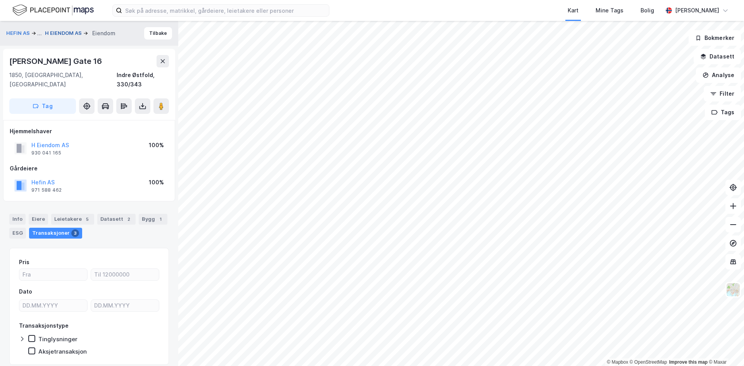
click at [67, 35] on button "H EIENDOM AS" at bounding box center [64, 33] width 38 height 8
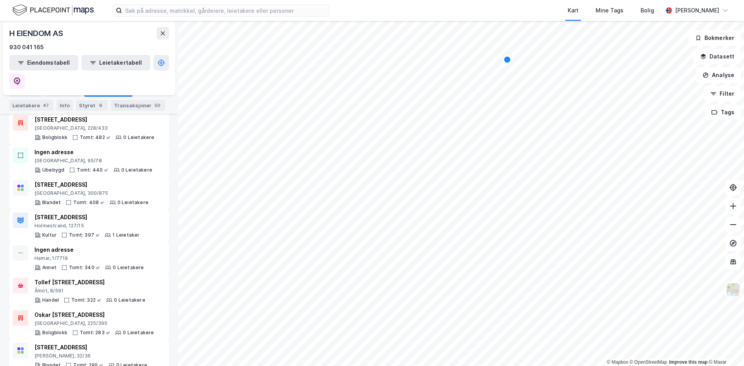
scroll to position [922, 0]
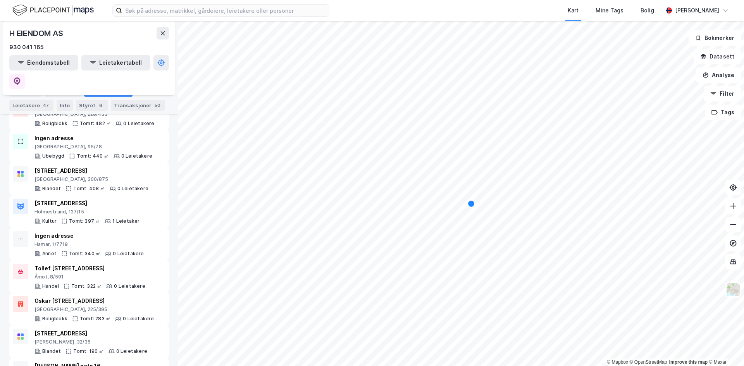
click at [105, 293] on div "Oskar [STREET_ADDRESS] Tomt: 283 ㎡ 0 Leietakere" at bounding box center [89, 309] width 160 height 33
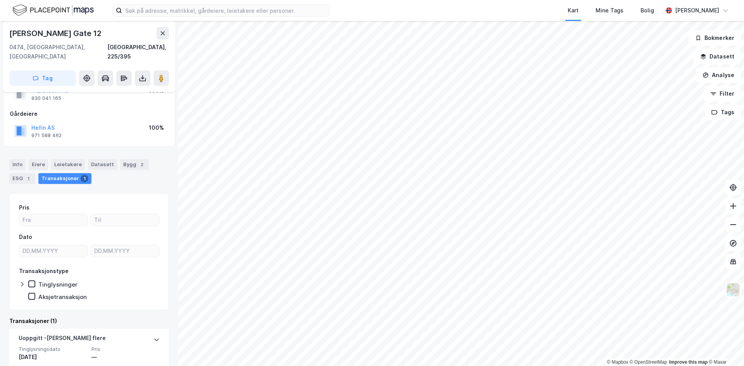
scroll to position [16, 0]
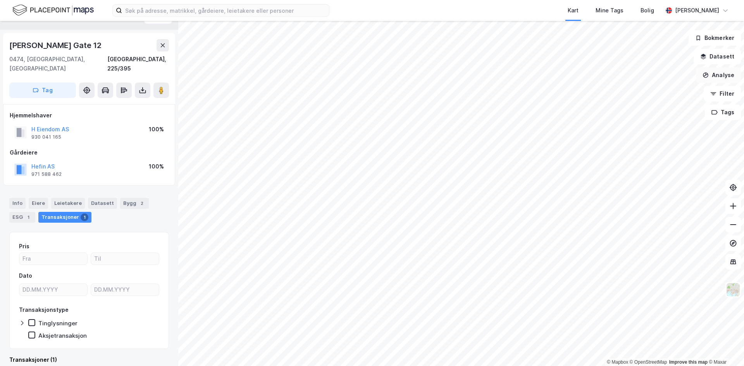
click at [718, 75] on button "Analyse" at bounding box center [718, 75] width 45 height 16
click at [726, 90] on button "Filter" at bounding box center [722, 94] width 37 height 16
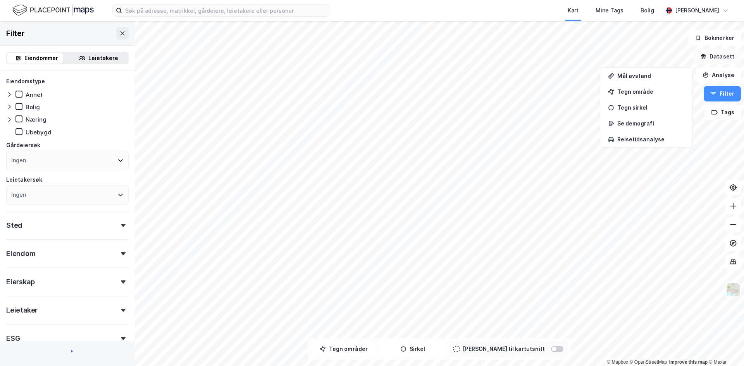
click at [717, 61] on button "Datasett" at bounding box center [717, 57] width 47 height 16
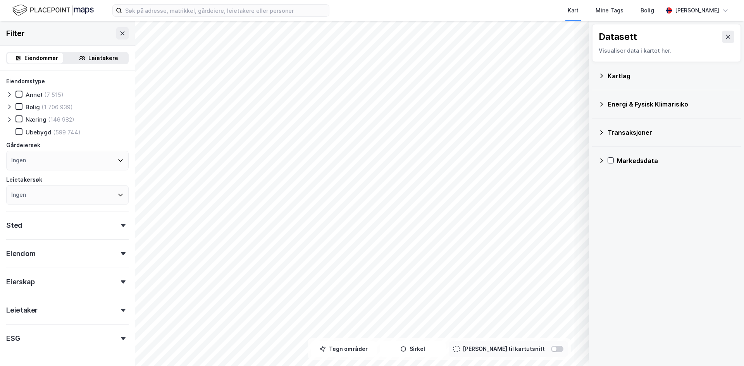
click at [641, 161] on div "Markedsdata" at bounding box center [676, 160] width 118 height 9
click at [619, 162] on div "Markedsdata" at bounding box center [676, 160] width 118 height 9
click at [724, 33] on button at bounding box center [728, 37] width 12 height 12
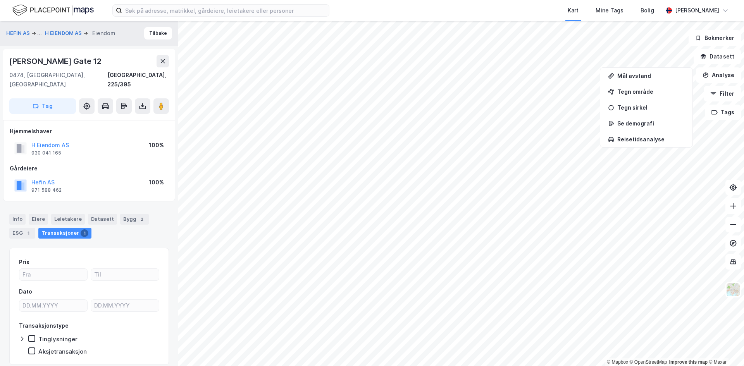
scroll to position [16, 0]
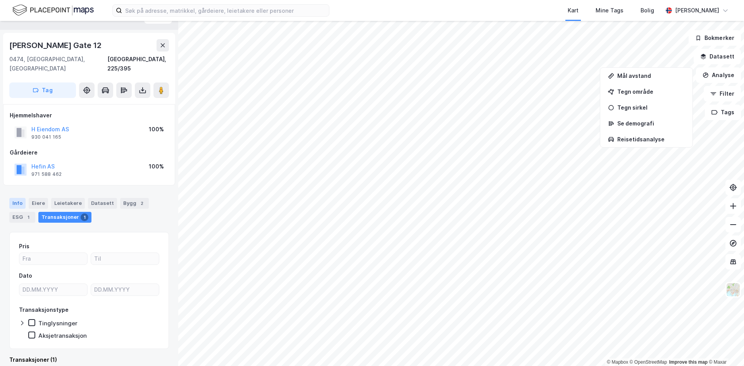
click at [17, 198] on div "Info" at bounding box center [17, 203] width 16 height 11
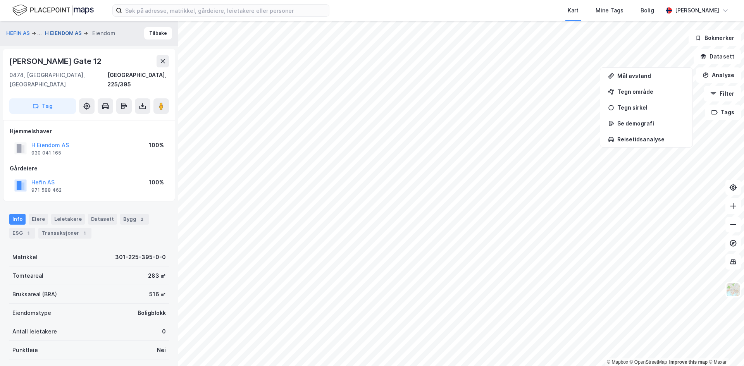
click at [52, 31] on button "H EIENDOM AS" at bounding box center [64, 33] width 38 height 8
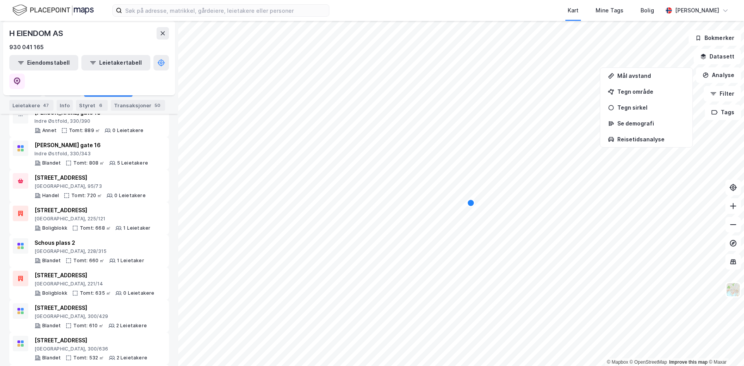
scroll to position [659, 0]
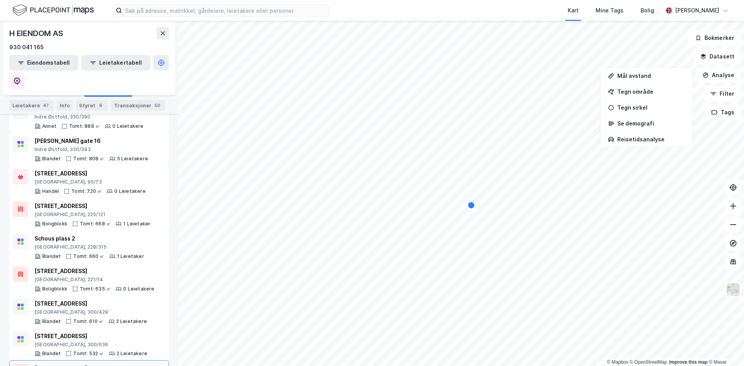
click at [113, 364] on div "[STREET_ADDRESS]" at bounding box center [94, 368] width 120 height 9
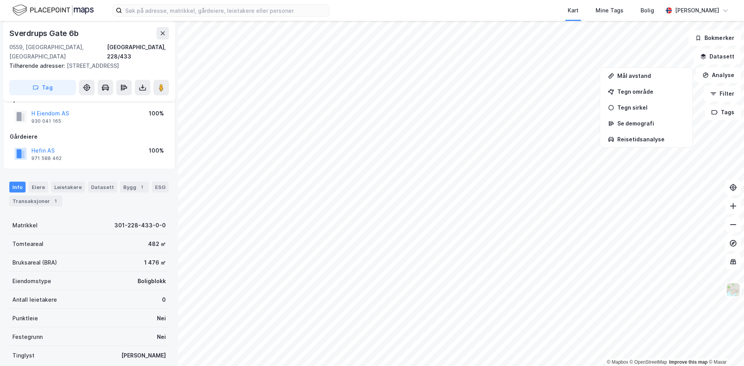
scroll to position [99, 0]
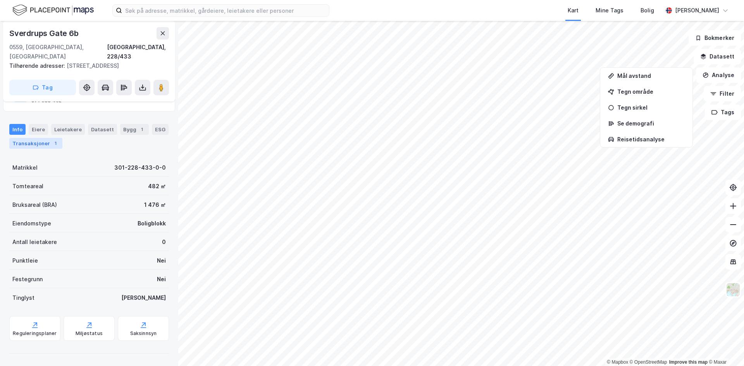
drag, startPoint x: 31, startPoint y: 134, endPoint x: 28, endPoint y: 142, distance: 9.1
click at [30, 136] on div "Info [PERSON_NAME] Datasett Bygg 1 ESG Transaksjoner 1" at bounding box center [89, 136] width 160 height 25
click at [28, 142] on div "Transaksjoner 1" at bounding box center [35, 143] width 53 height 11
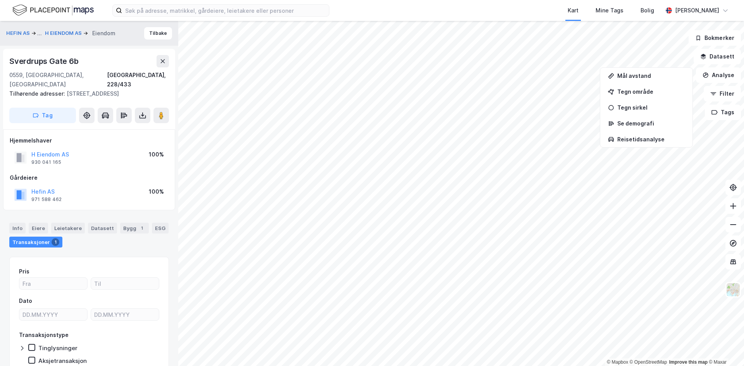
click at [41, 29] on div "..." at bounding box center [39, 33] width 5 height 9
click at [59, 28] on div "HEFIN AS ... H EIENDOM AS [PERSON_NAME]" at bounding box center [89, 33] width 178 height 25
click at [57, 38] on div "HEFIN AS ... H EIENDOM AS [PERSON_NAME]" at bounding box center [89, 33] width 178 height 25
click at [60, 34] on button "H EIENDOM AS" at bounding box center [64, 33] width 38 height 8
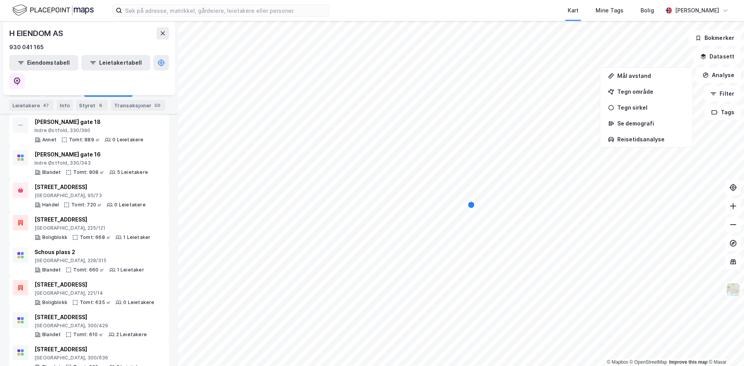
scroll to position [659, 0]
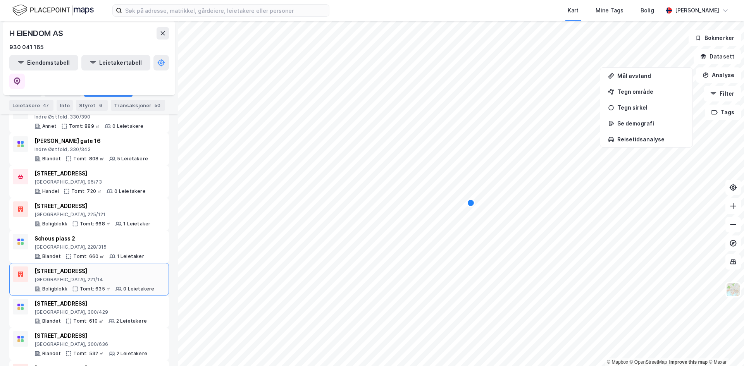
click at [107, 277] on div "[GEOGRAPHIC_DATA], 221/14" at bounding box center [94, 280] width 120 height 6
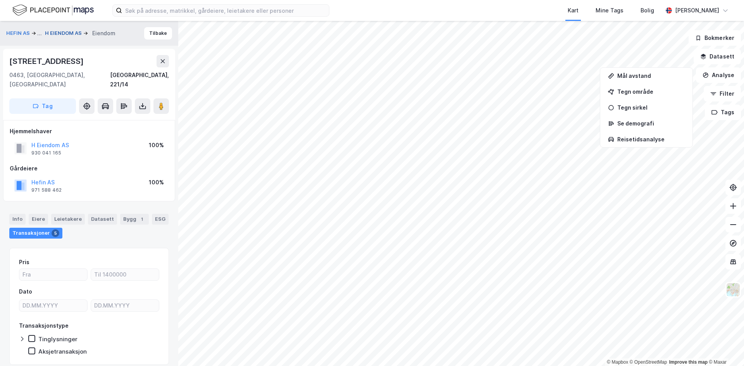
click at [64, 32] on button "H EIENDOM AS" at bounding box center [64, 33] width 38 height 8
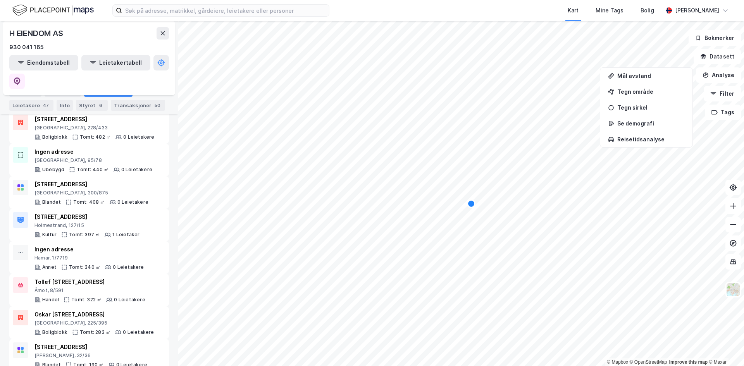
scroll to position [922, 0]
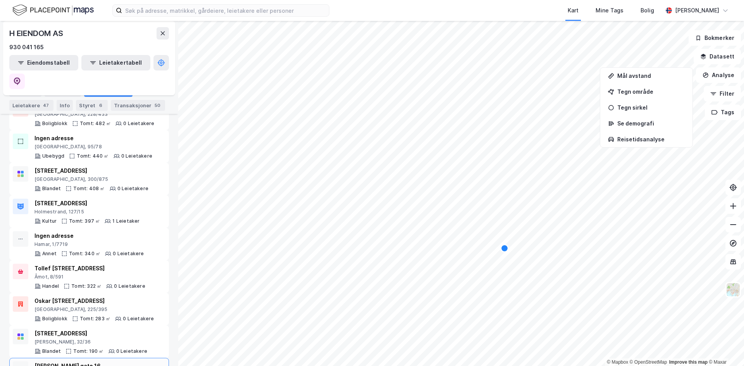
click at [115, 362] on div "[PERSON_NAME] gate 16" at bounding box center [90, 366] width 113 height 9
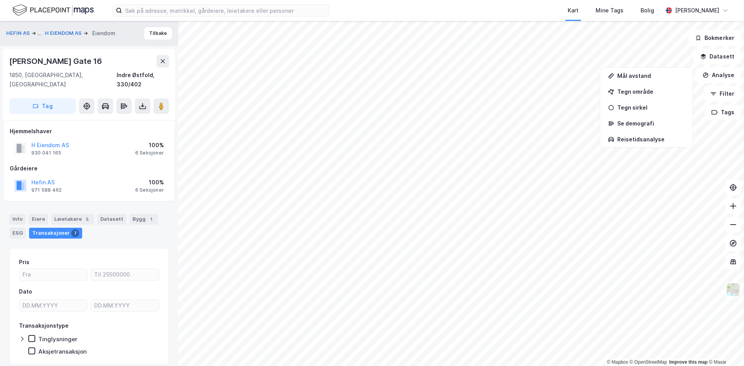
scroll to position [1, 0]
click at [0, 0] on button "H Eiendom AS" at bounding box center [0, 0] width 0 height 0
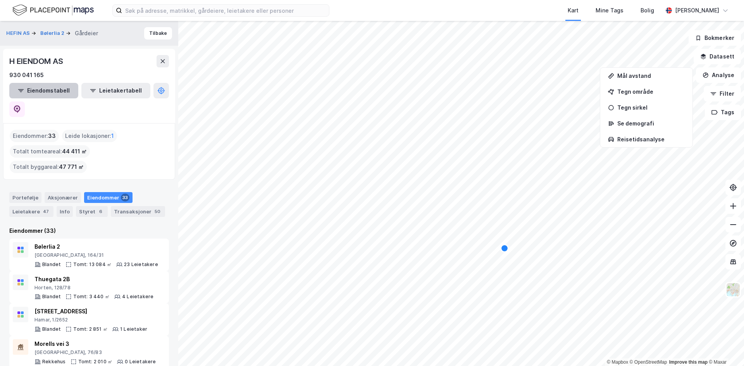
click at [61, 90] on button "Eiendomstabell" at bounding box center [43, 91] width 69 height 16
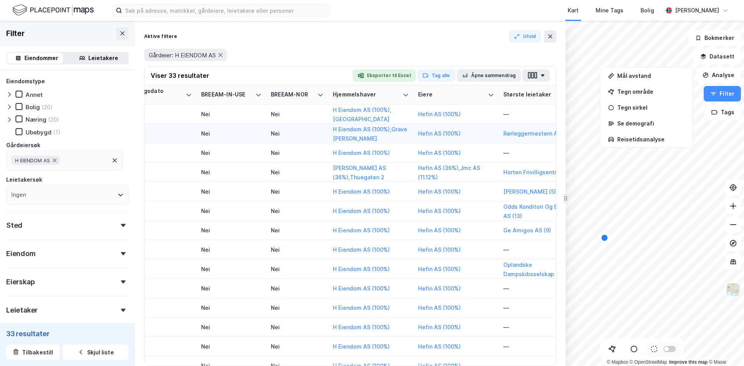
scroll to position [0, 1249]
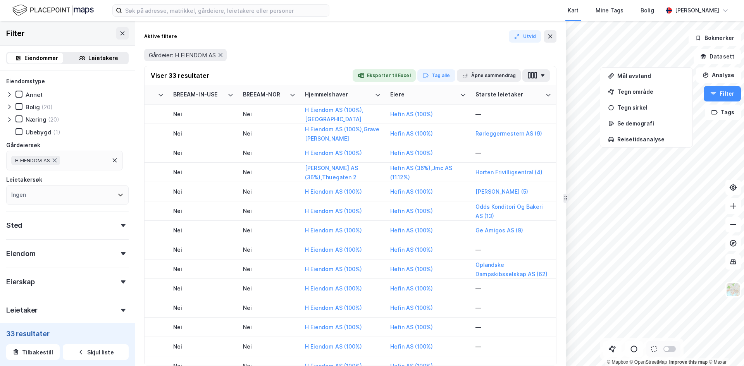
click at [550, 72] on div "Viser 33 resultater Eksporter til Excel Tag alle Åpne sammendrag" at bounding box center [351, 75] width 412 height 19
click at [541, 76] on icon "button" at bounding box center [543, 75] width 4 height 2
click at [515, 75] on button "Åpne sammendrag" at bounding box center [489, 75] width 64 height 12
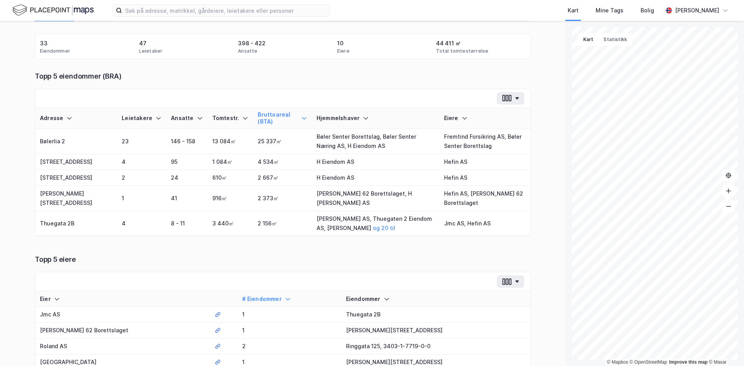
scroll to position [22, 0]
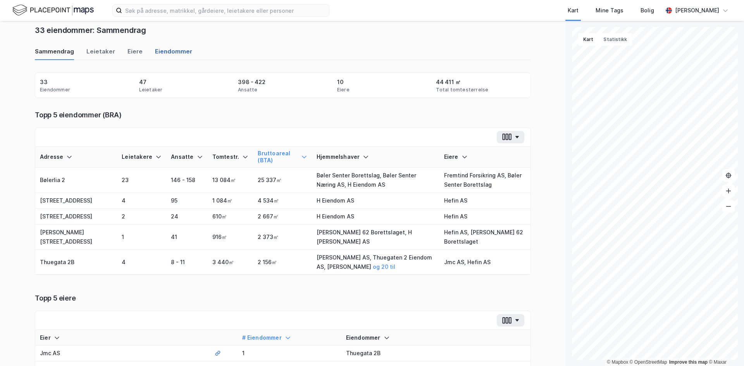
click at [167, 50] on div "Eiendommer" at bounding box center [173, 53] width 37 height 13
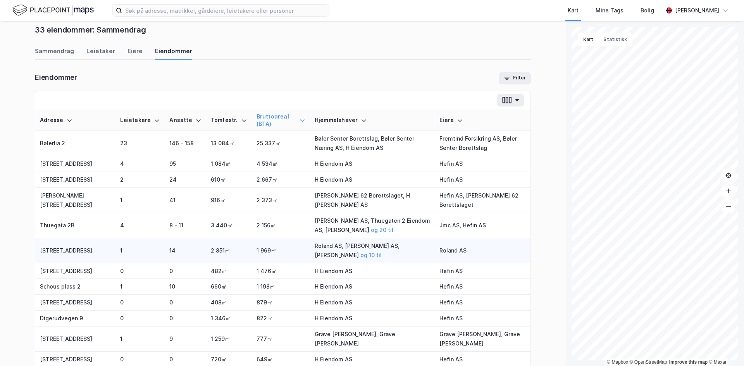
scroll to position [0, 0]
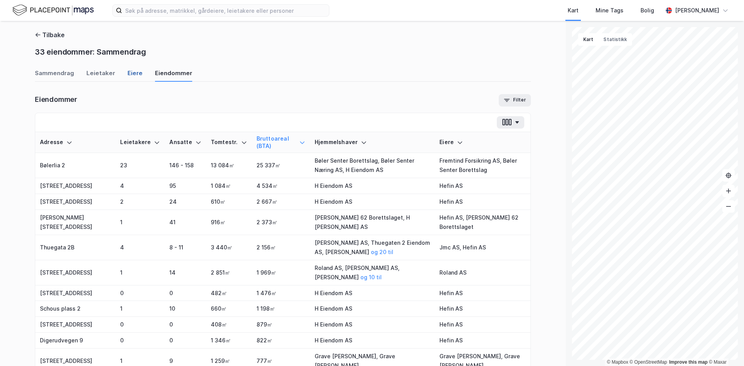
click at [130, 71] on div "Eiere" at bounding box center [135, 75] width 15 height 13
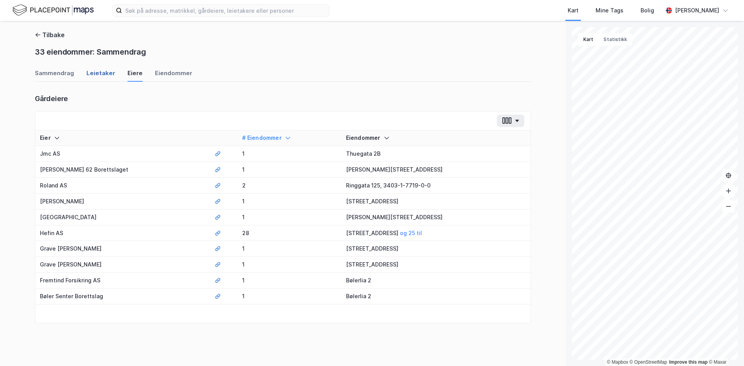
click at [99, 78] on div "Leietaker" at bounding box center [100, 75] width 29 height 13
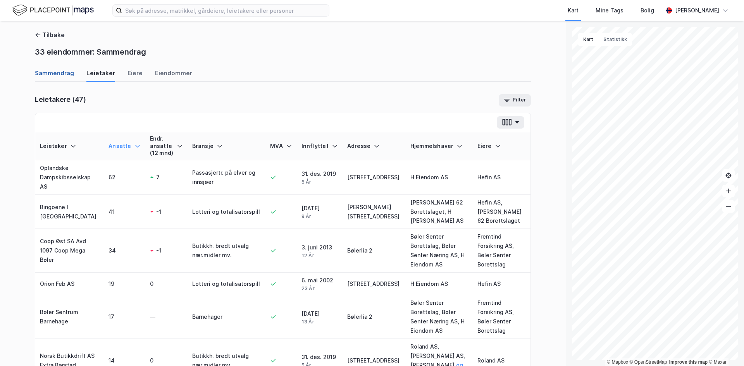
click at [60, 75] on div "Sammendrag" at bounding box center [54, 75] width 39 height 13
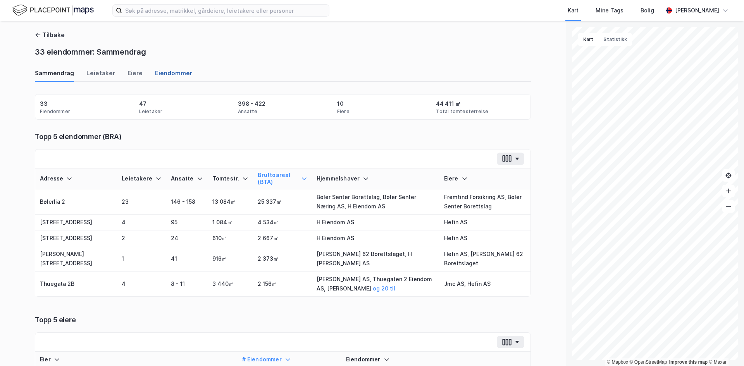
click at [155, 72] on div "Eiendommer" at bounding box center [173, 75] width 37 height 13
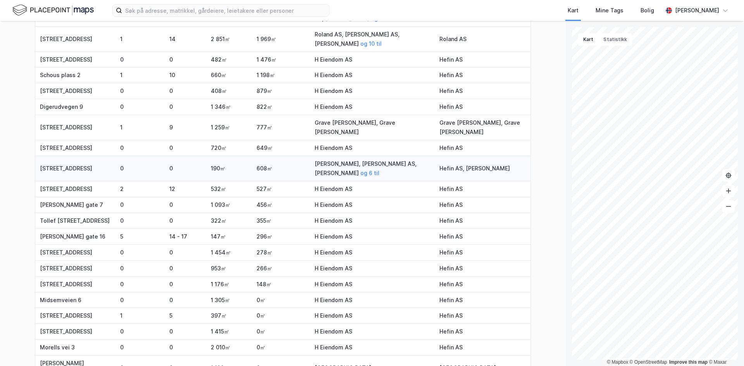
scroll to position [247, 0]
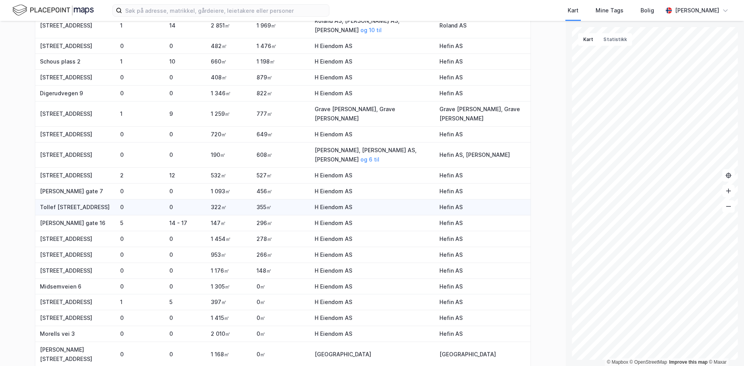
click at [70, 205] on td "Tollef [STREET_ADDRESS]" at bounding box center [75, 208] width 80 height 16
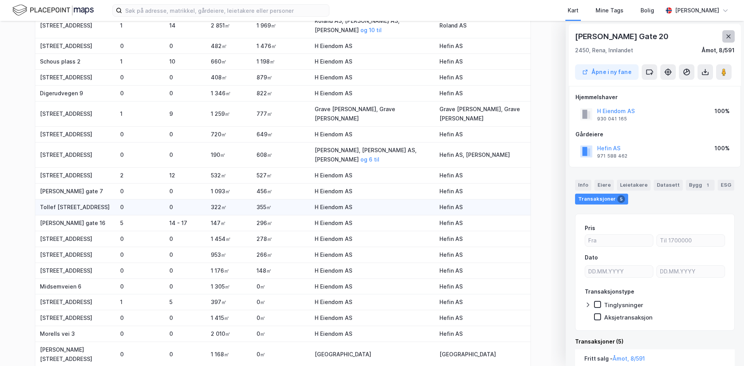
click at [727, 37] on icon at bounding box center [729, 36] width 6 height 6
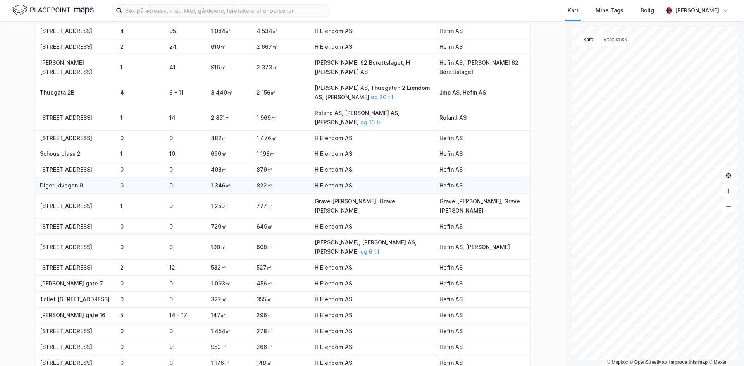
scroll to position [131, 0]
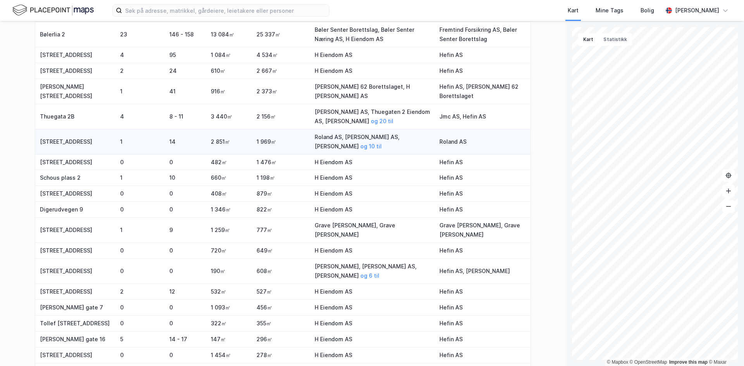
click at [48, 148] on td "[STREET_ADDRESS]" at bounding box center [75, 141] width 80 height 25
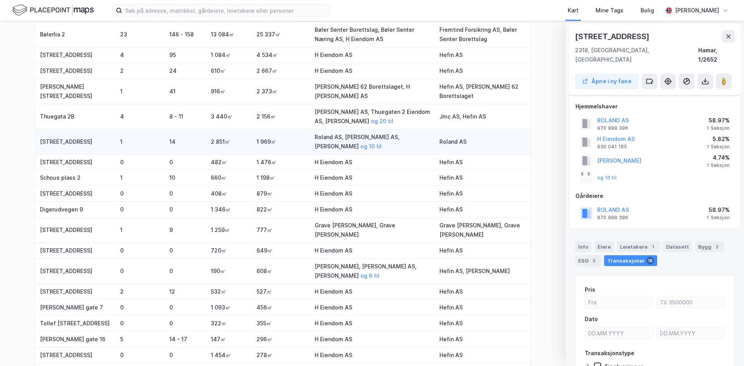
scroll to position [3, 0]
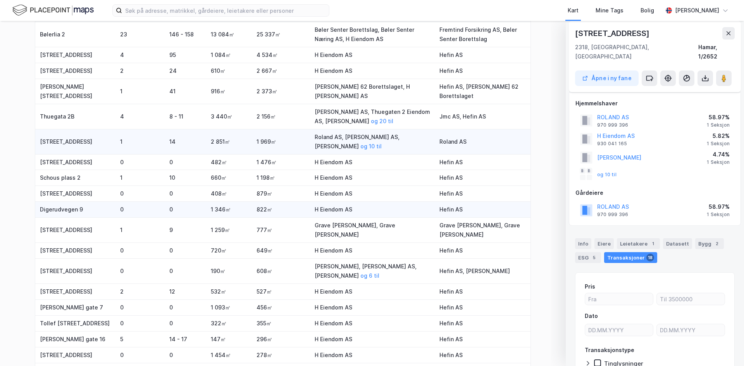
click at [52, 214] on td "Digerudvegen 9" at bounding box center [75, 210] width 80 height 16
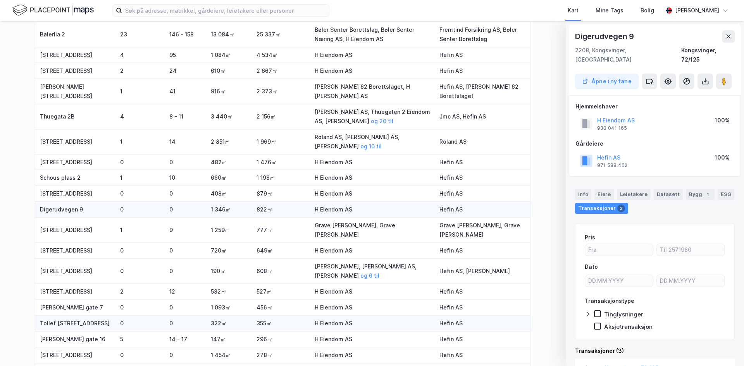
click at [59, 327] on td "Tollef [STREET_ADDRESS]" at bounding box center [75, 324] width 80 height 16
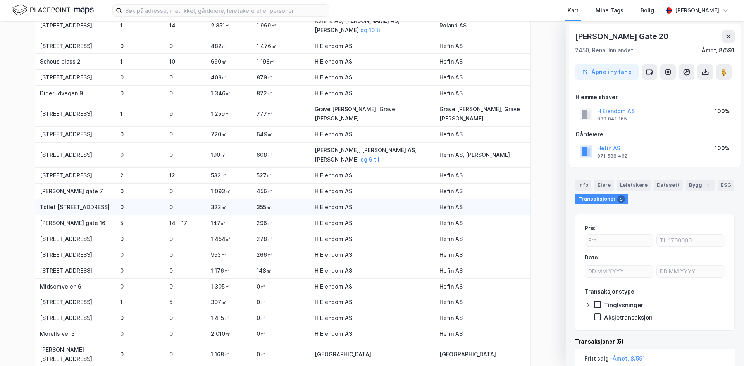
scroll to position [286, 0]
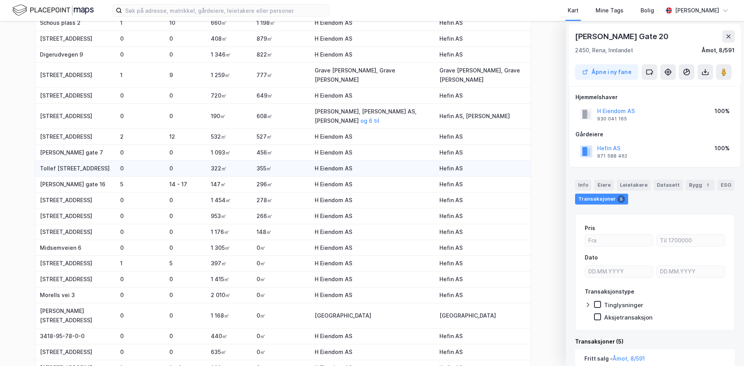
click at [59, 329] on td "3418-95-78-0-0" at bounding box center [75, 337] width 80 height 16
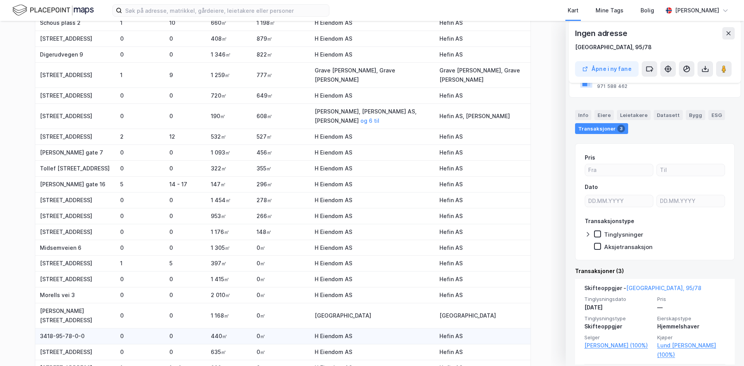
scroll to position [84, 0]
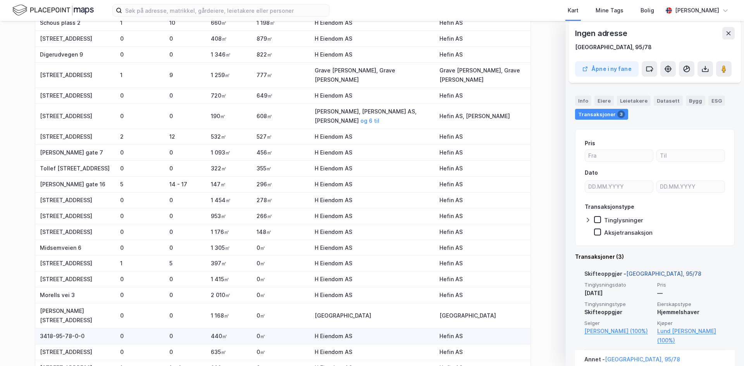
click at [629, 272] on link "[GEOGRAPHIC_DATA], 95/78" at bounding box center [663, 274] width 75 height 7
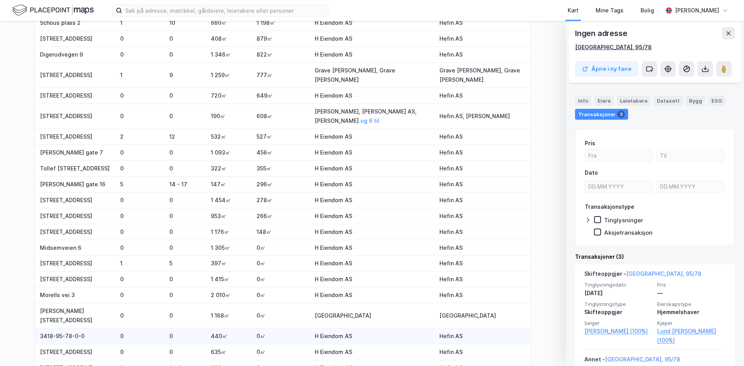
click at [593, 46] on div "[GEOGRAPHIC_DATA], 95/78" at bounding box center [613, 47] width 77 height 9
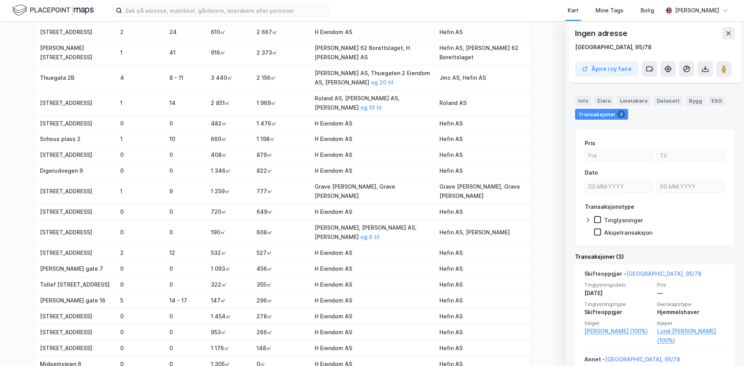
scroll to position [131, 0]
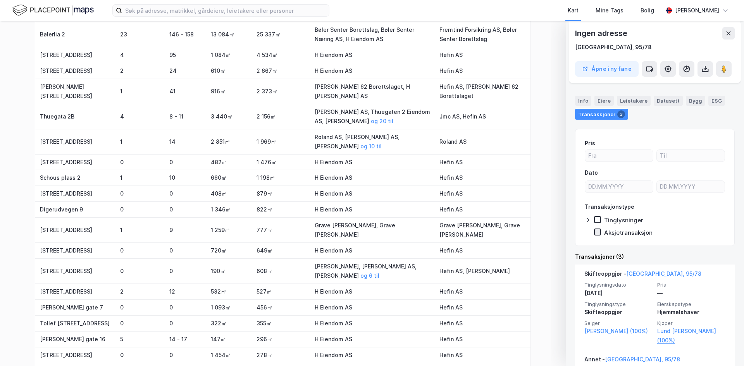
click at [600, 230] on icon at bounding box center [597, 231] width 5 height 5
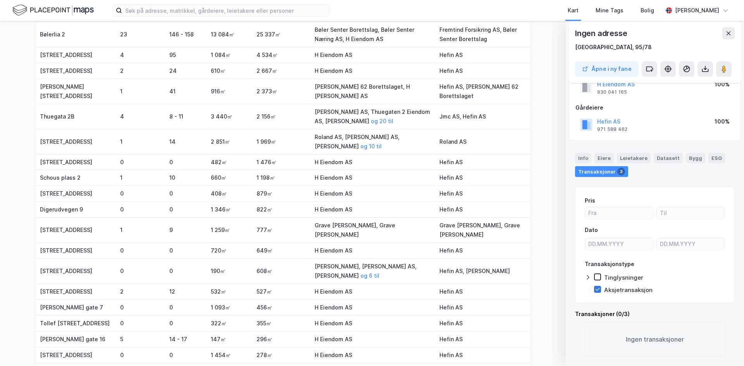
scroll to position [27, 0]
click at [600, 230] on div "Dato" at bounding box center [619, 230] width 69 height 9
click at [601, 288] on div at bounding box center [597, 289] width 7 height 7
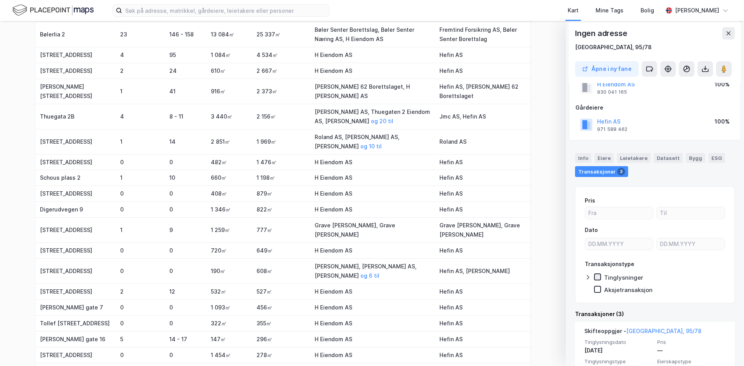
click at [600, 279] on div "Pris Dato Transaksjonstype Tinglysninger Aksjetransaksjon" at bounding box center [655, 245] width 140 height 98
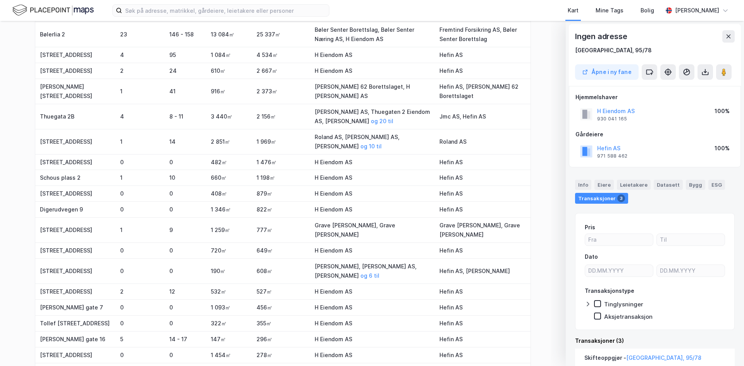
click at [598, 298] on div "Transaksjonstype Tinglysninger Aksjetransaksjon" at bounding box center [655, 303] width 140 height 34
click at [598, 301] on icon at bounding box center [597, 303] width 5 height 5
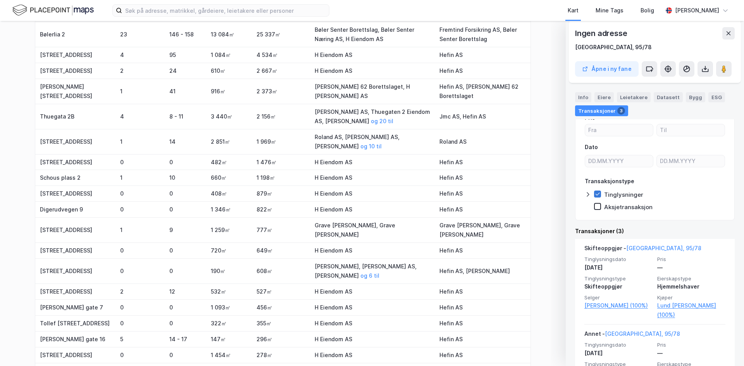
scroll to position [116, 0]
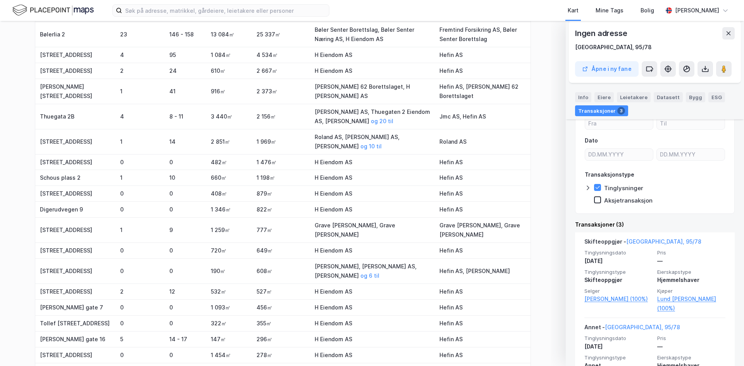
click at [596, 191] on div "Tinglysninger" at bounding box center [618, 188] width 49 height 8
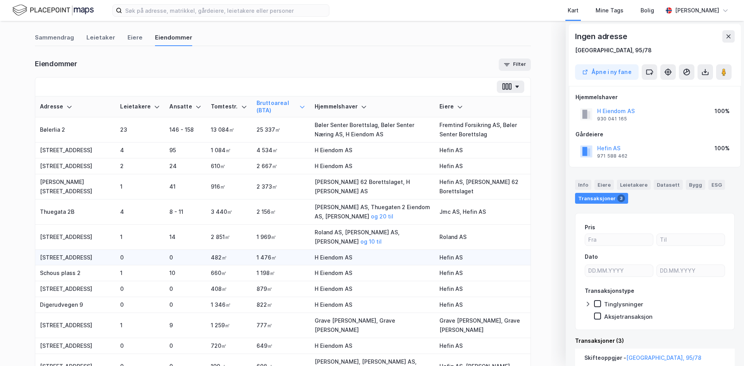
scroll to position [15, 0]
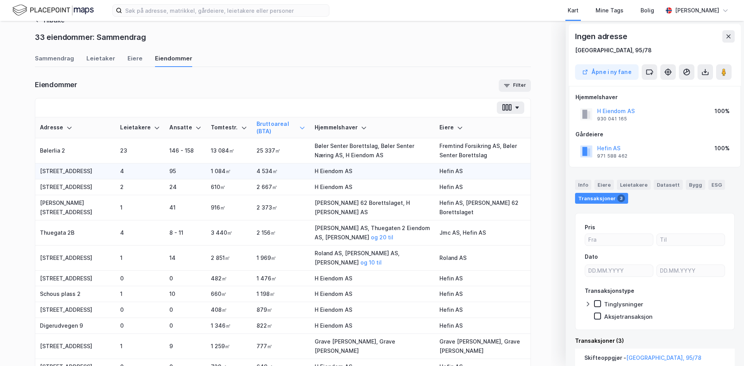
click at [49, 166] on td "[STREET_ADDRESS]" at bounding box center [75, 172] width 80 height 16
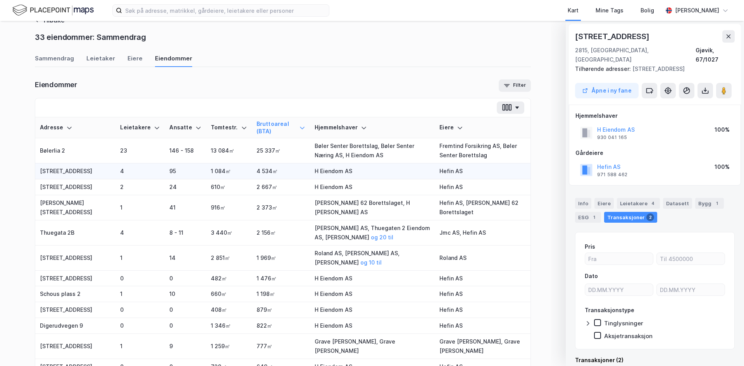
scroll to position [1, 0]
drag, startPoint x: 645, startPoint y: 48, endPoint x: 576, endPoint y: 37, distance: 69.8
click at [576, 37] on div "[STREET_ADDRESS], 67/1027" at bounding box center [655, 46] width 160 height 34
click at [679, 45] on div "2815, [GEOGRAPHIC_DATA], Innlandet [GEOGRAPHIC_DATA], 67/1027" at bounding box center [655, 54] width 160 height 19
drag, startPoint x: 683, startPoint y: 49, endPoint x: 734, endPoint y: 48, distance: 51.2
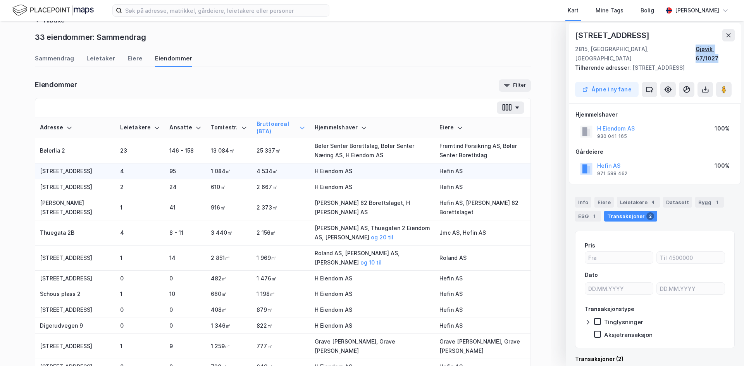
click at [734, 48] on div "2815, [GEOGRAPHIC_DATA], Innlandet [GEOGRAPHIC_DATA], 67/1027" at bounding box center [655, 54] width 160 height 19
copy div "Gjøvik, 67/1027"
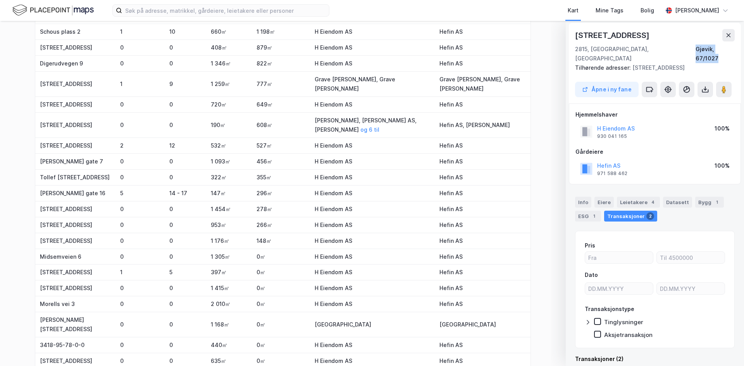
scroll to position [286, 0]
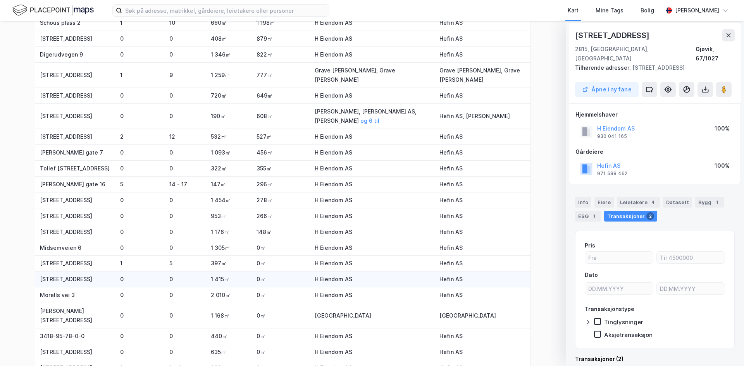
click at [63, 274] on td "[STREET_ADDRESS]" at bounding box center [75, 280] width 80 height 16
